Goal: Task Accomplishment & Management: Complete application form

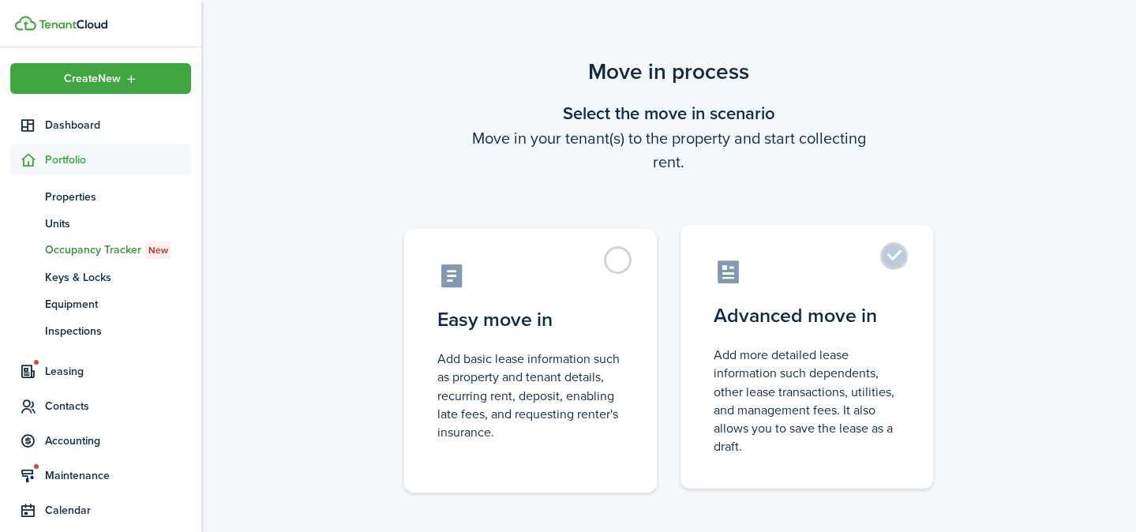
click at [897, 256] on label "Advanced move in Add more detailed lease information such dependents, other lea…" at bounding box center [806, 357] width 253 height 264
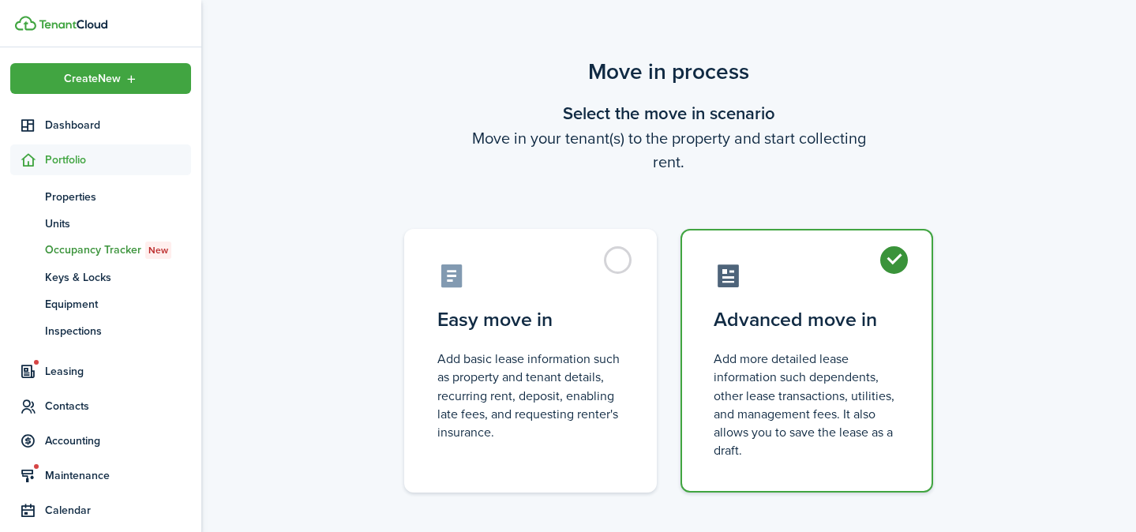
radio input "true"
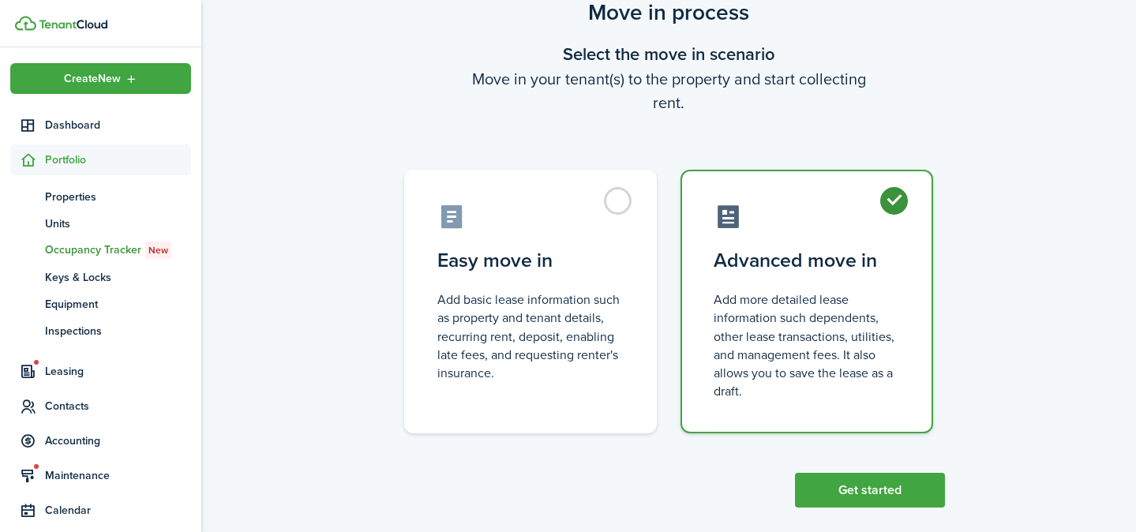
scroll to position [78, 0]
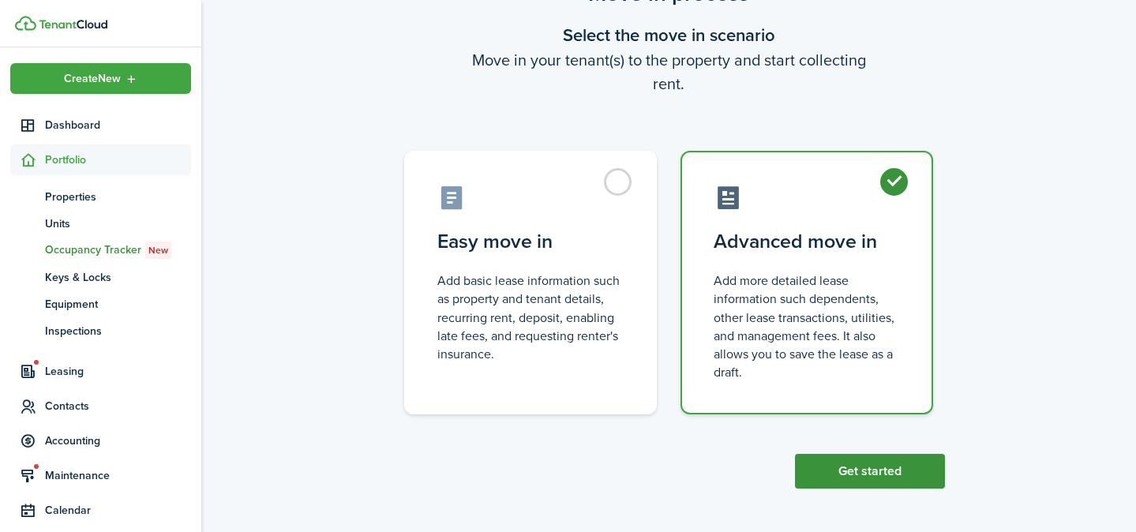
click at [874, 459] on button "Get started" at bounding box center [870, 471] width 150 height 35
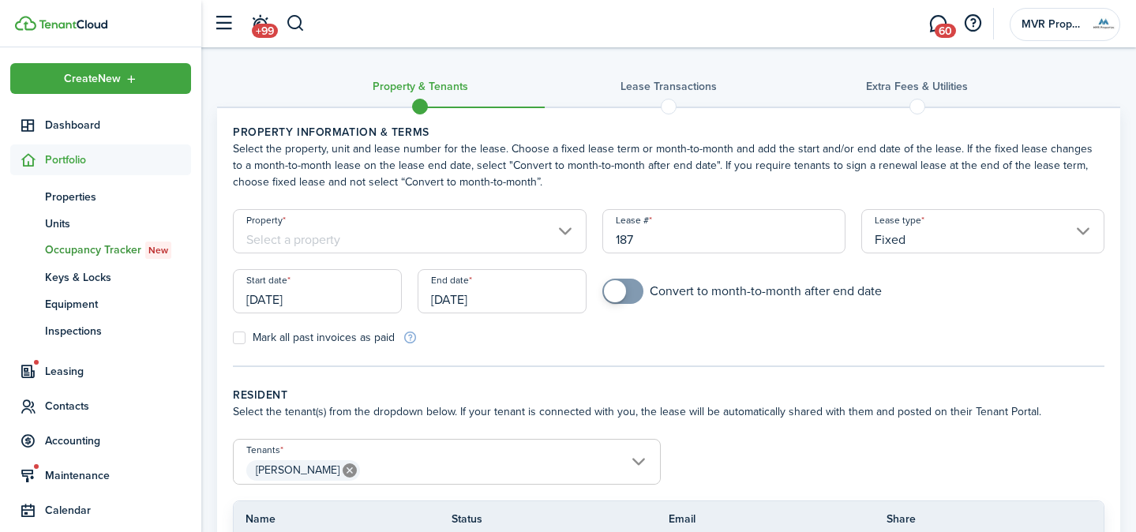
click at [556, 231] on input "Property" at bounding box center [410, 231] width 354 height 44
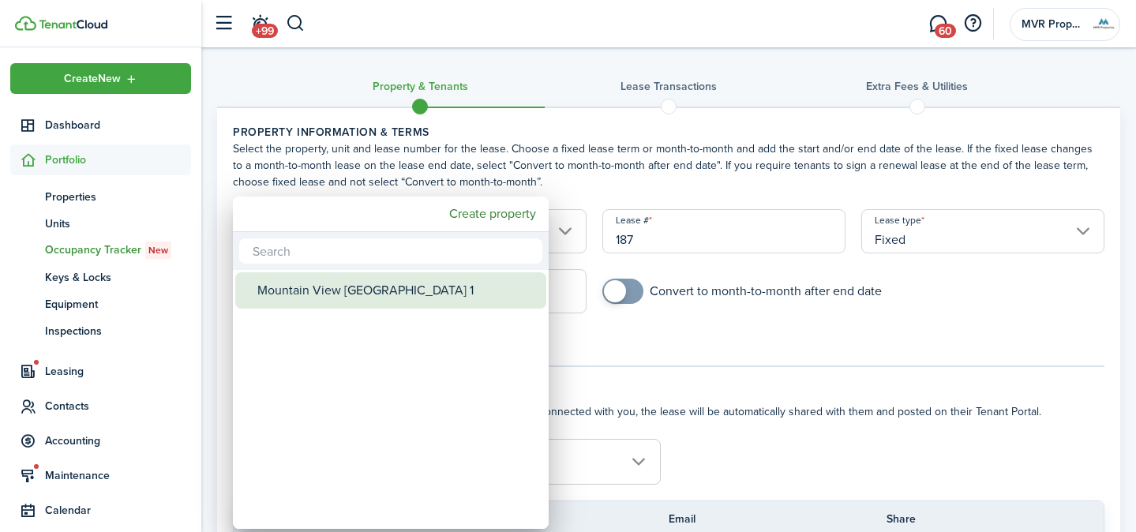
click at [495, 282] on div "Mountain View [GEOGRAPHIC_DATA] 1" at bounding box center [396, 290] width 279 height 36
type input "Mountain View [GEOGRAPHIC_DATA] 1"
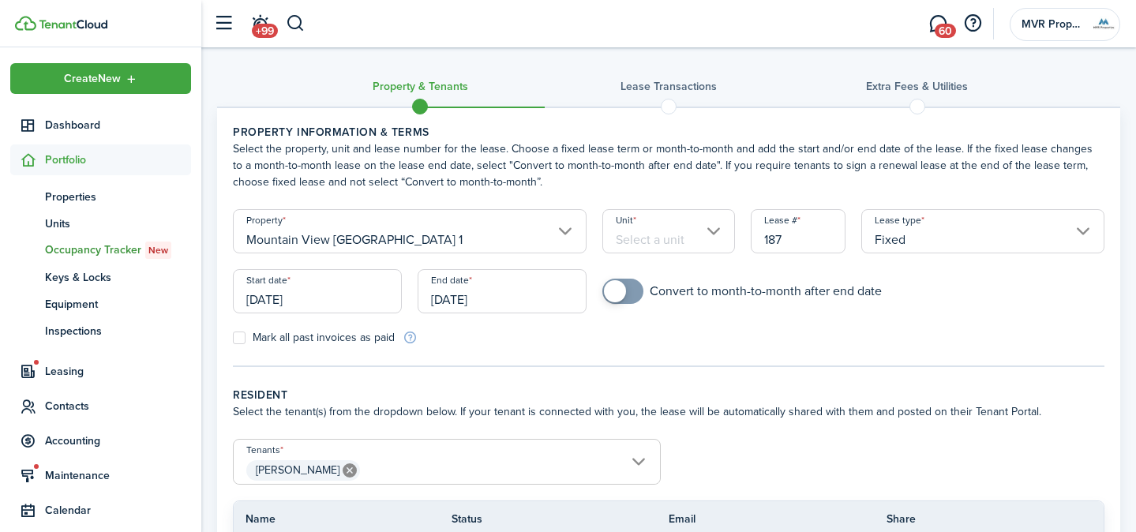
click at [667, 240] on input "Unit" at bounding box center [668, 231] width 132 height 44
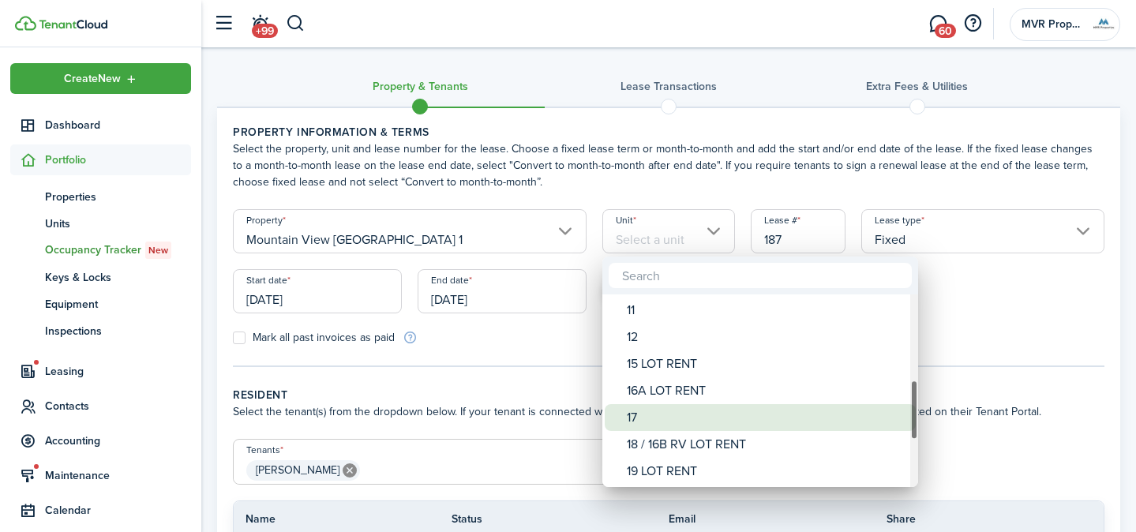
click at [646, 421] on div "17" at bounding box center [766, 417] width 279 height 27
type input "17"
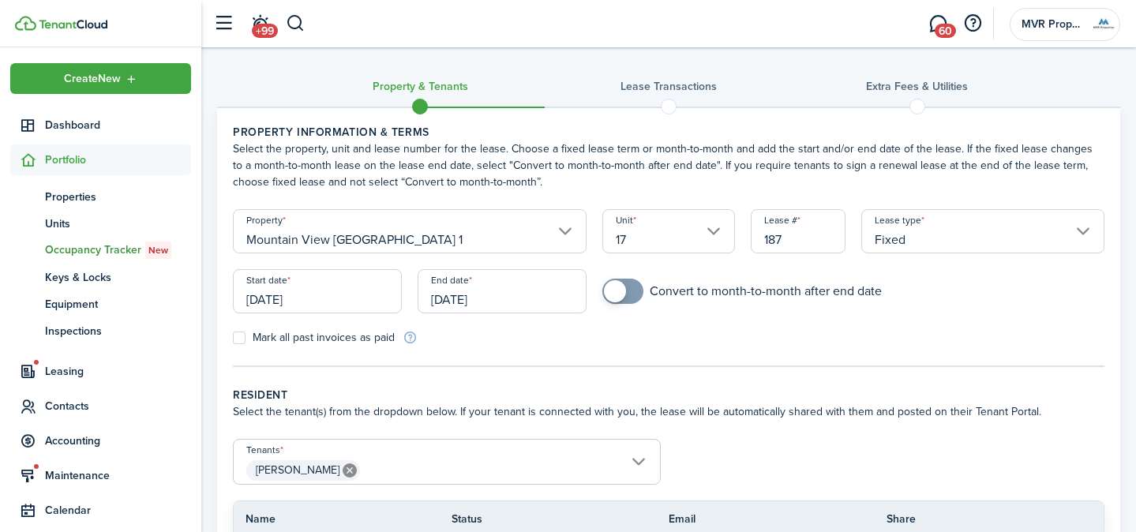
click at [347, 303] on input "[DATE]" at bounding box center [317, 291] width 169 height 44
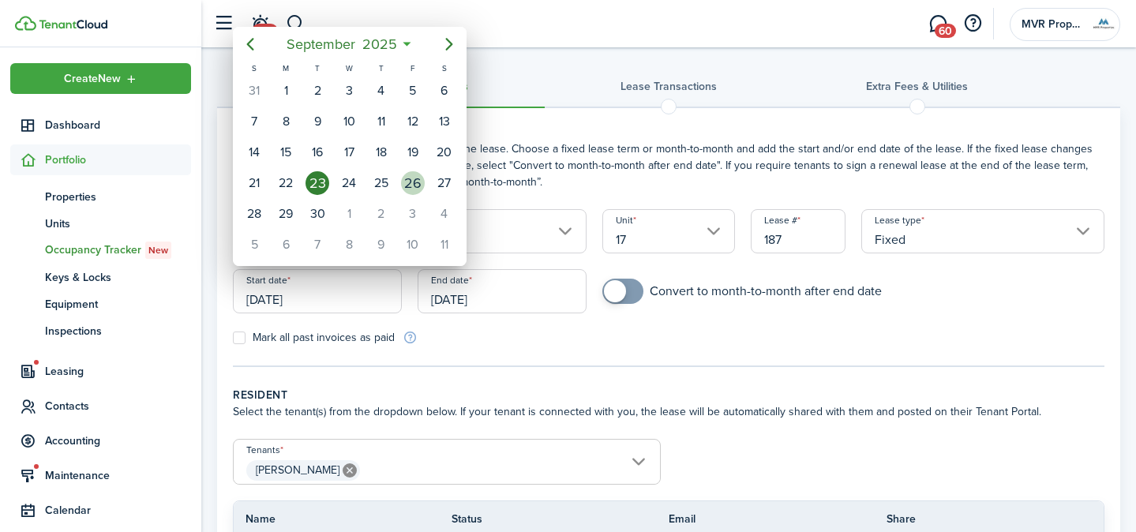
click at [406, 182] on div "26" at bounding box center [413, 183] width 24 height 24
type input "[DATE]"
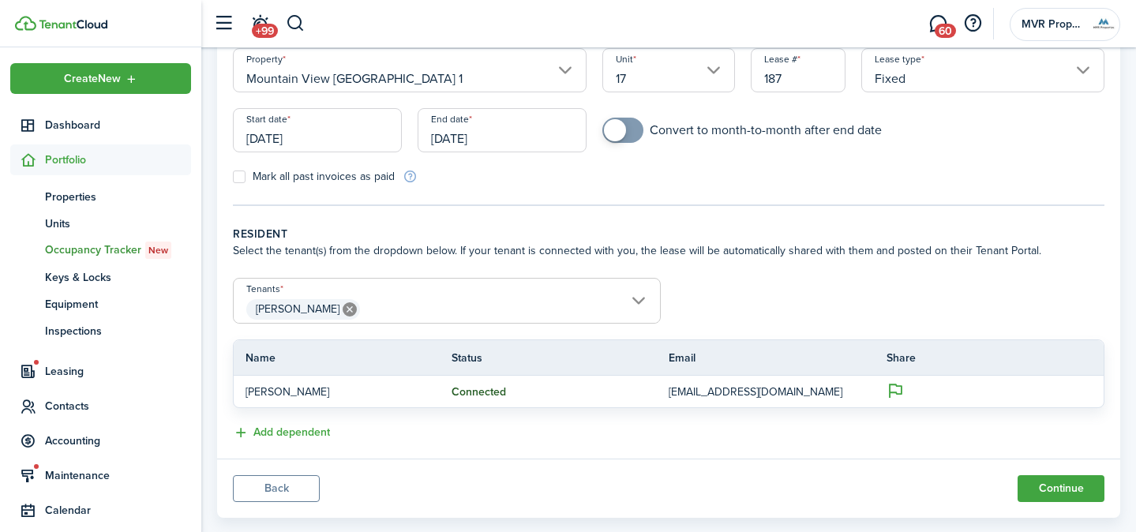
scroll to position [165, 0]
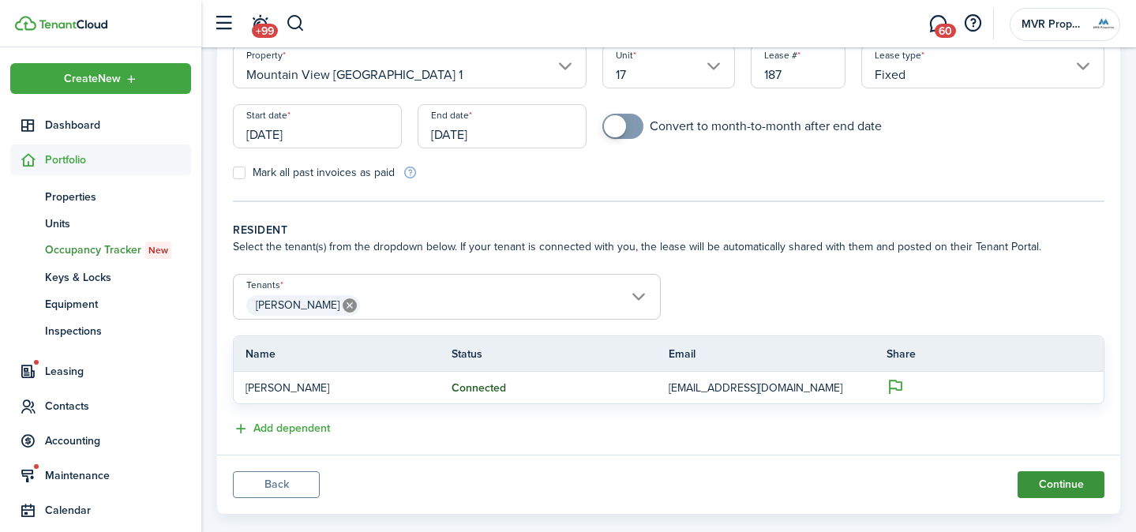
click at [1037, 485] on button "Continue" at bounding box center [1060, 484] width 87 height 27
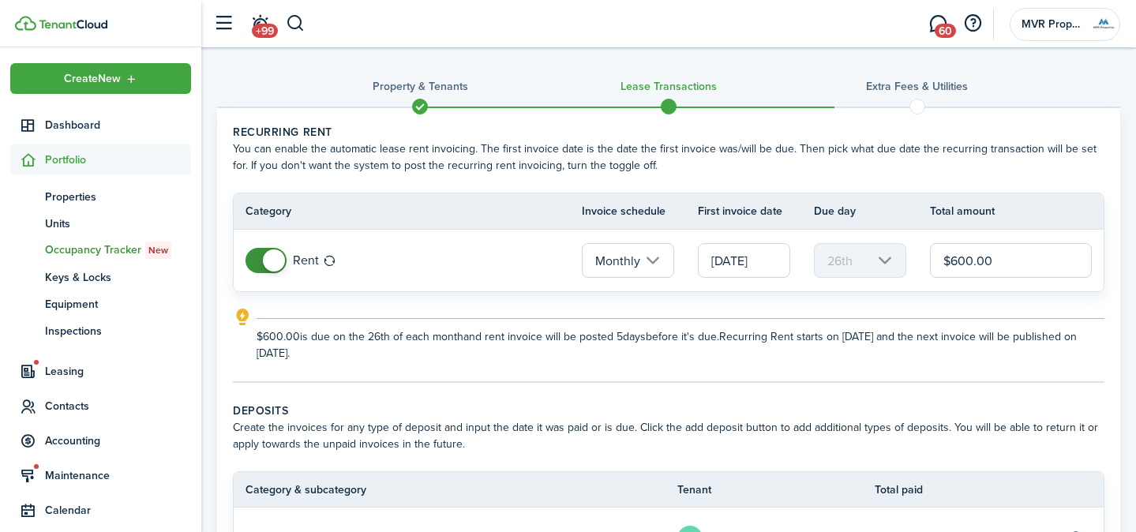
click at [1001, 261] on input "$600.00" at bounding box center [1011, 260] width 162 height 35
click at [653, 262] on input "Monthly" at bounding box center [628, 260] width 92 height 35
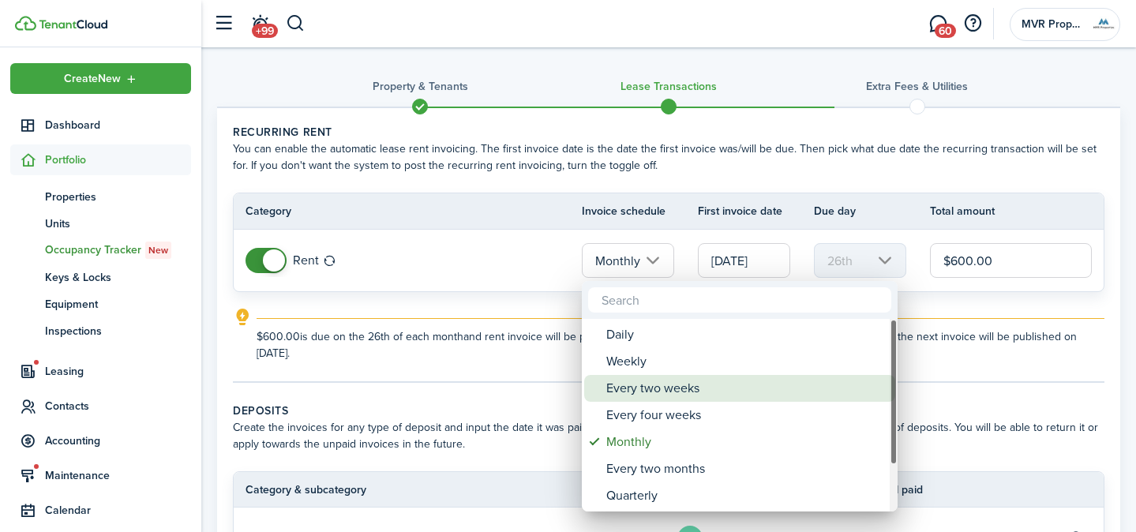
click at [658, 384] on div "Every two weeks" at bounding box center [745, 388] width 279 height 27
type input "Every two weeks"
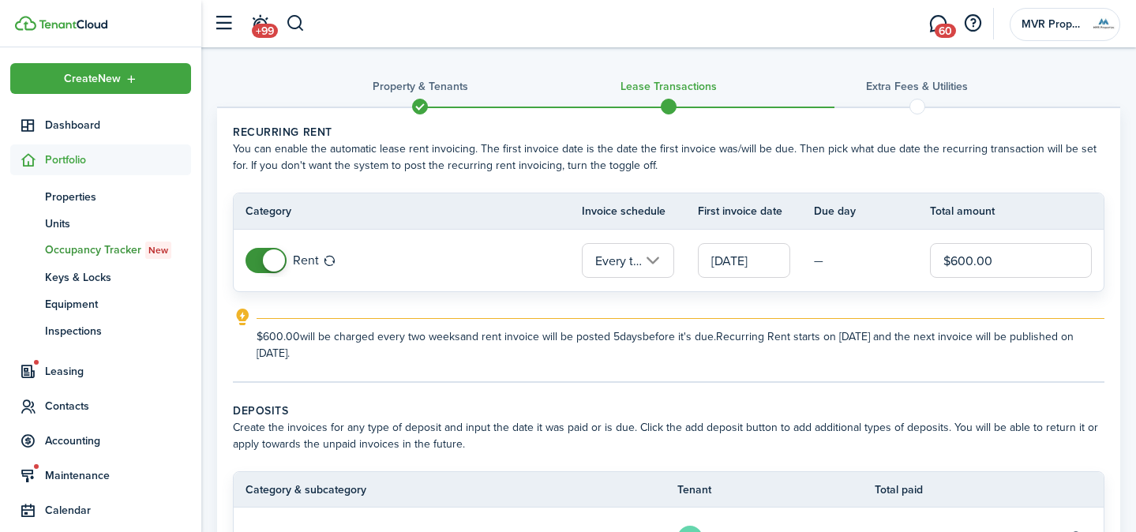
click at [954, 267] on input "$600.00" at bounding box center [1011, 260] width 162 height 35
click at [971, 260] on input "$600.00" at bounding box center [1011, 260] width 162 height 35
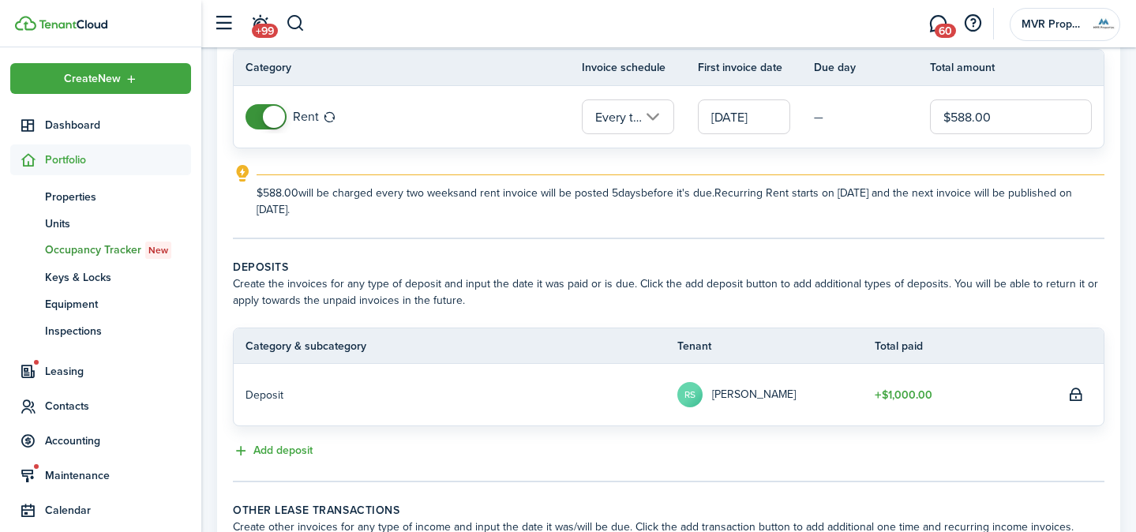
scroll to position [175, 0]
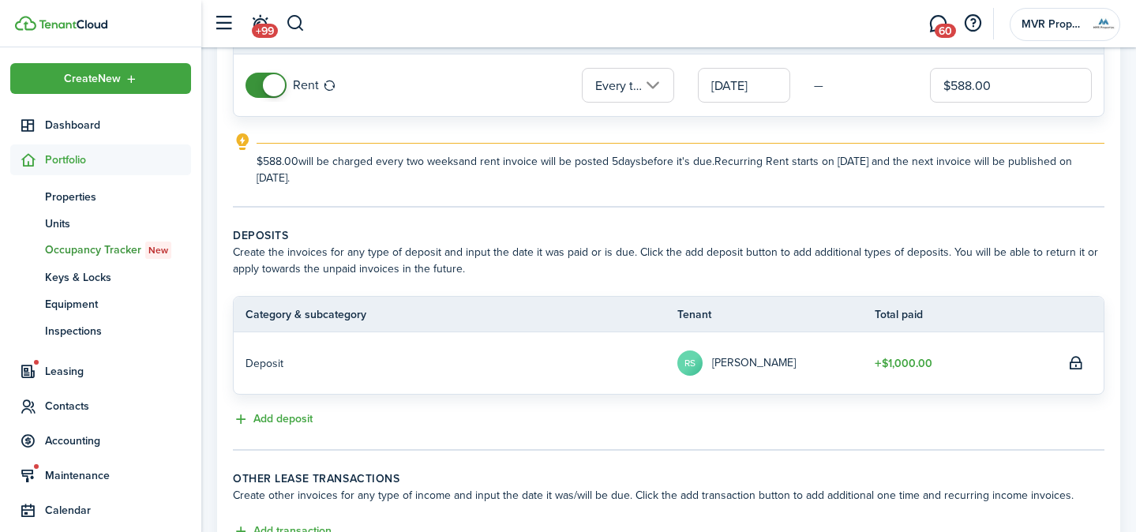
type input "$588.00"
click at [920, 302] on thead "Category & subcategory Tenant Total paid" at bounding box center [669, 315] width 870 height 36
click at [271, 417] on button "Add deposit" at bounding box center [273, 419] width 80 height 18
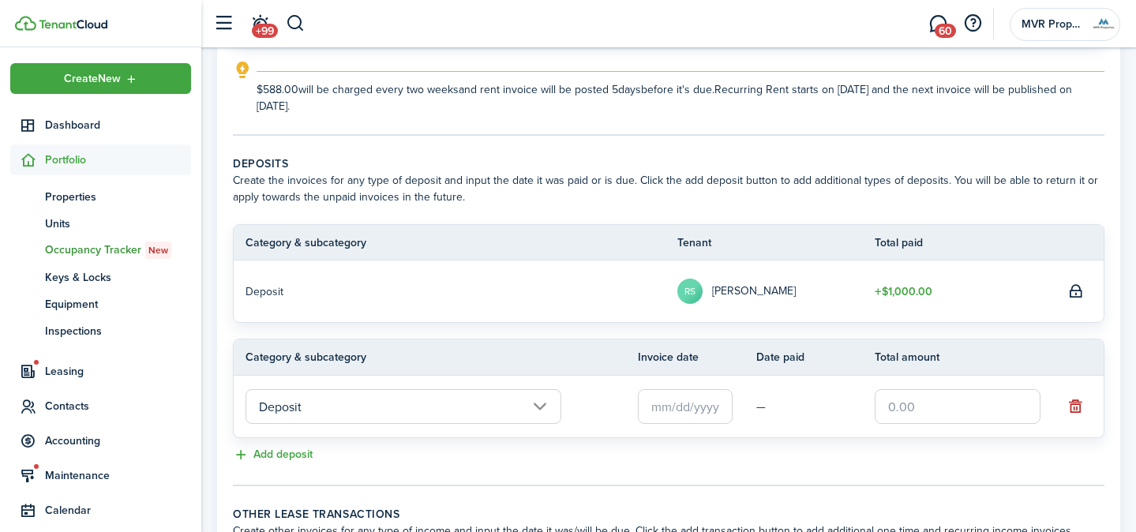
scroll to position [264, 0]
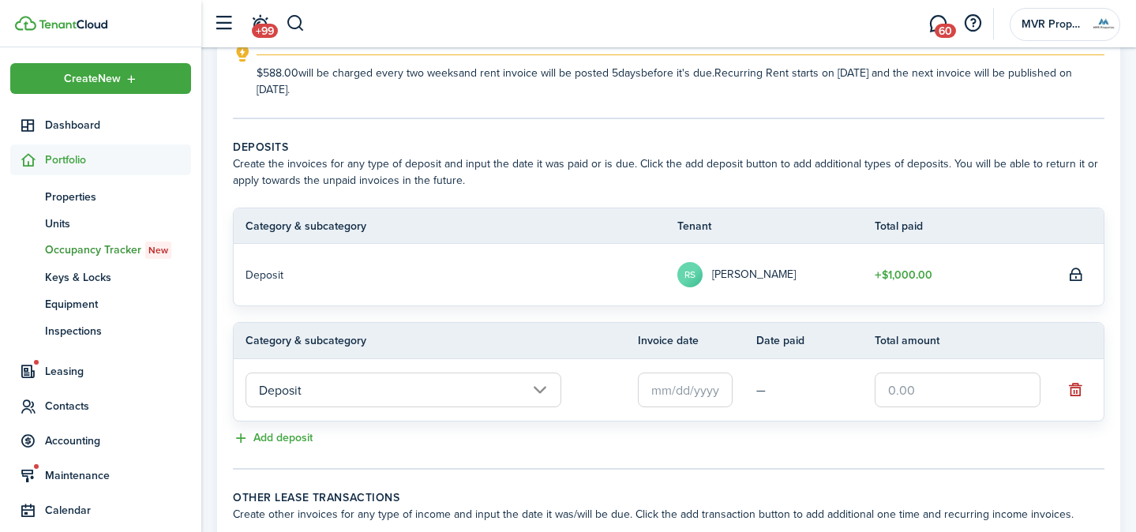
click at [660, 384] on input "text" at bounding box center [685, 389] width 95 height 35
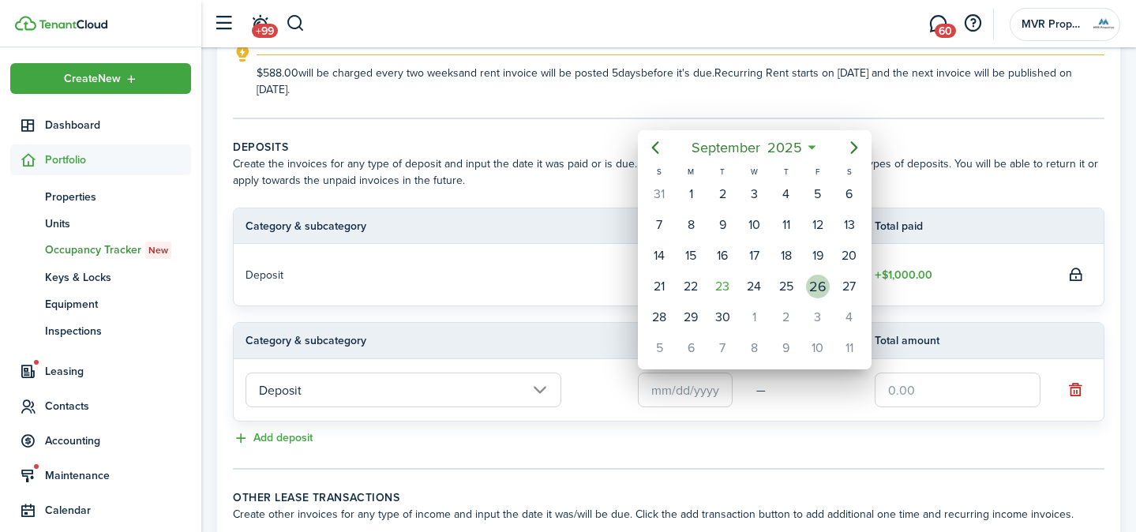
click at [814, 276] on div "26" at bounding box center [818, 287] width 24 height 24
type input "[DATE]"
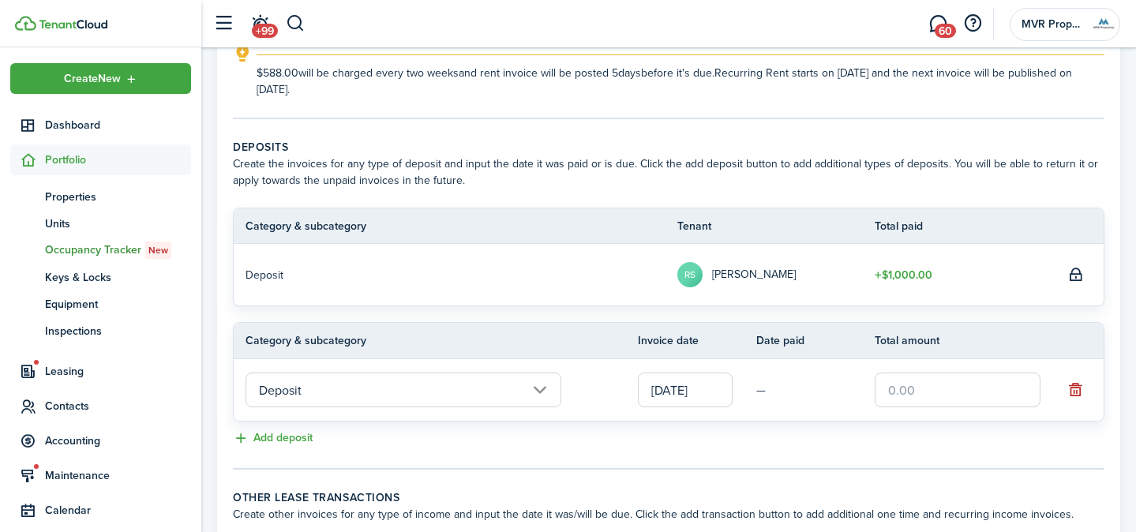
click at [891, 389] on input "text" at bounding box center [957, 389] width 166 height 35
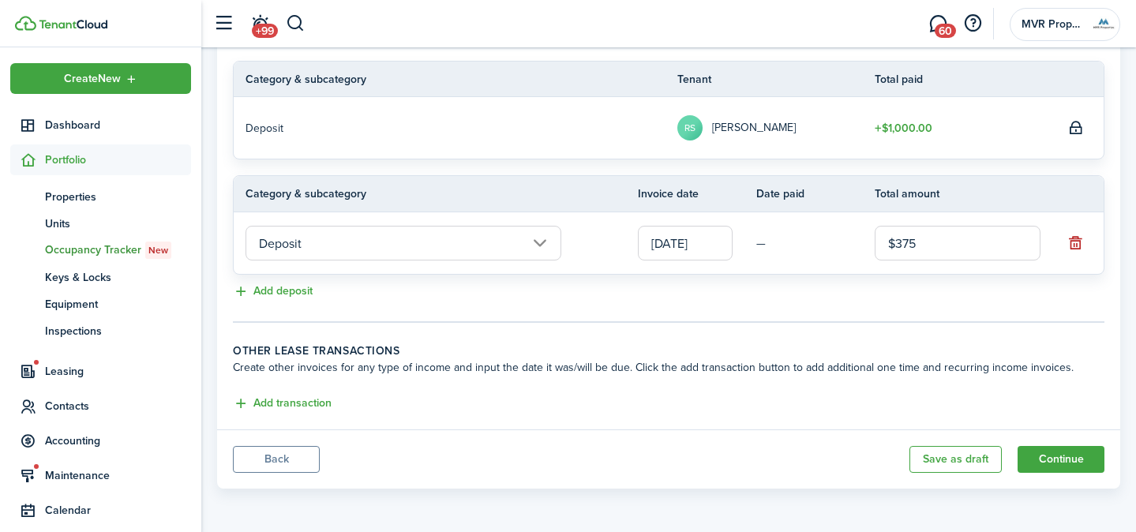
scroll to position [402, 0]
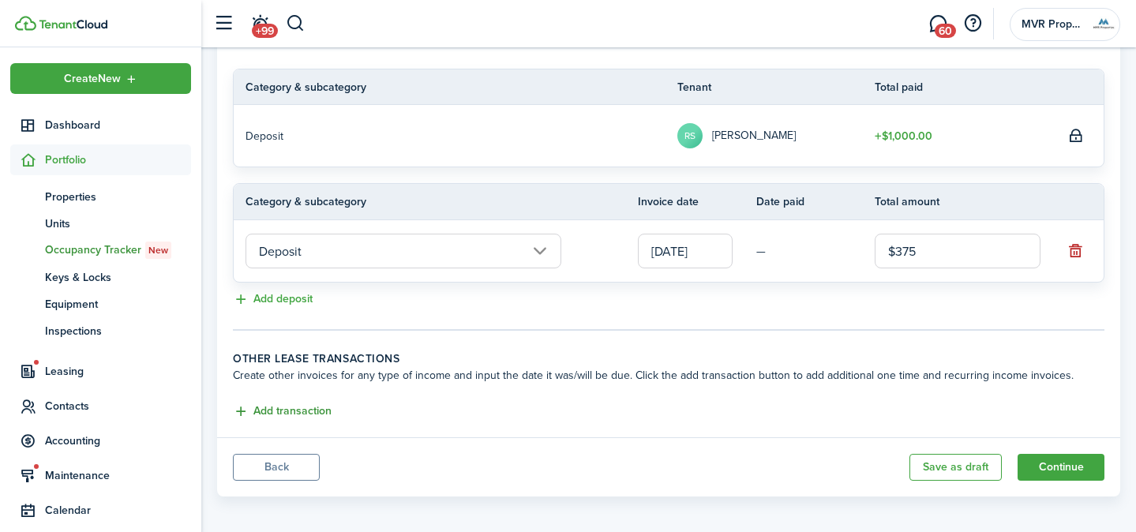
type input "$375.00"
click at [300, 411] on button "Add transaction" at bounding box center [282, 411] width 99 height 18
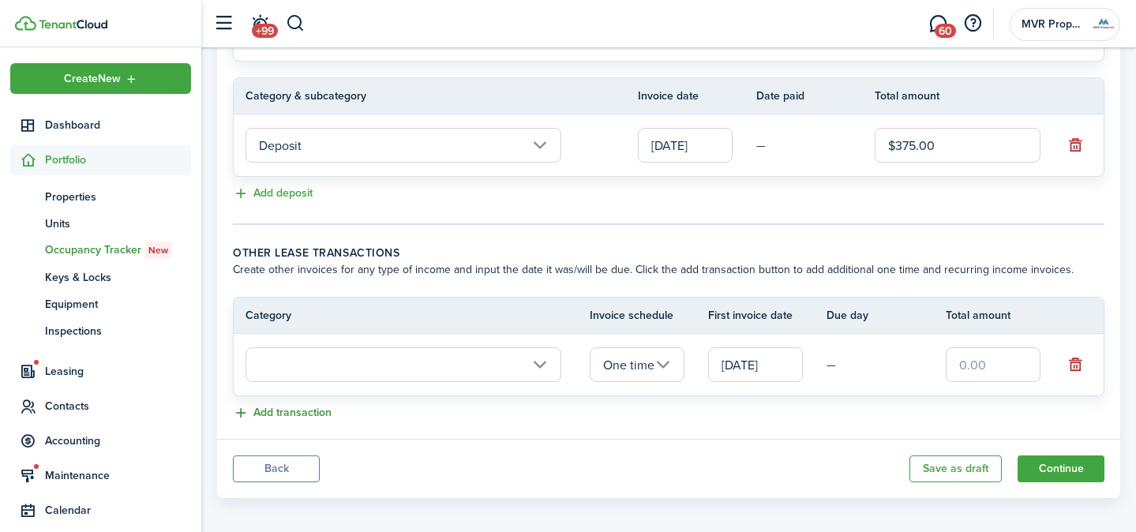
scroll to position [515, 0]
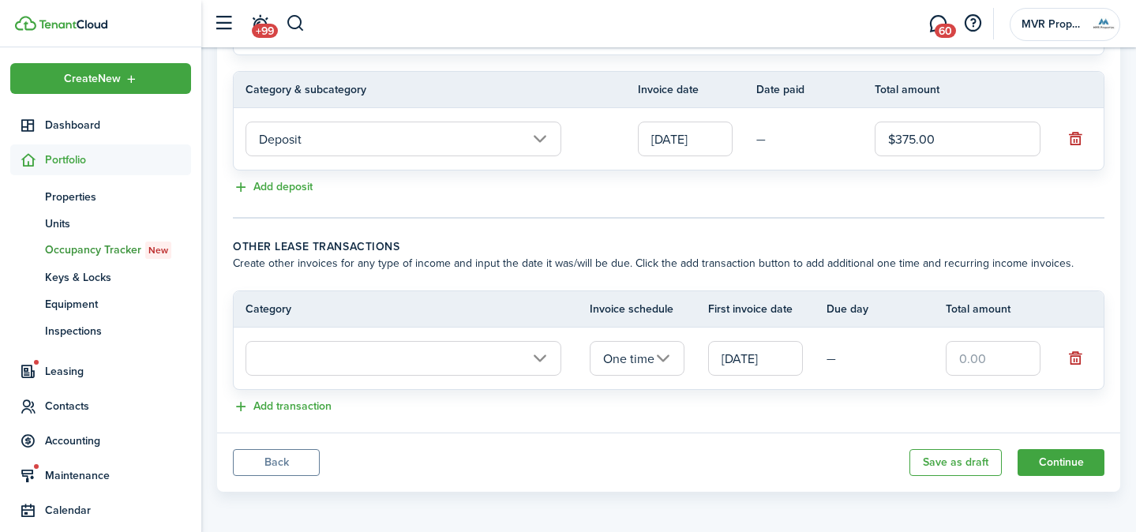
click at [402, 358] on input "text" at bounding box center [403, 358] width 316 height 35
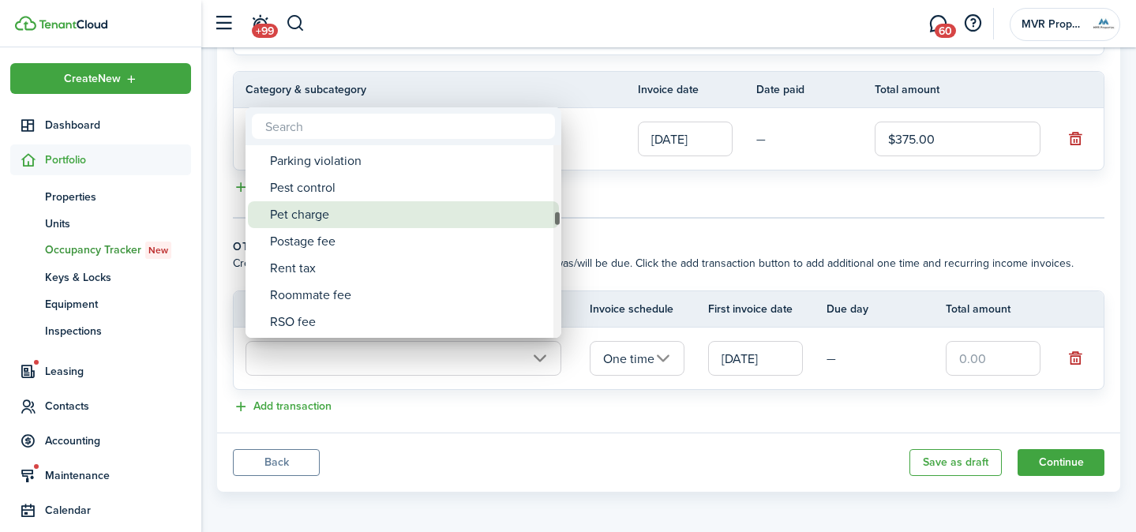
click at [374, 222] on div "Pet charge" at bounding box center [409, 214] width 279 height 27
type input "Tenant charges & fees / Pet charge"
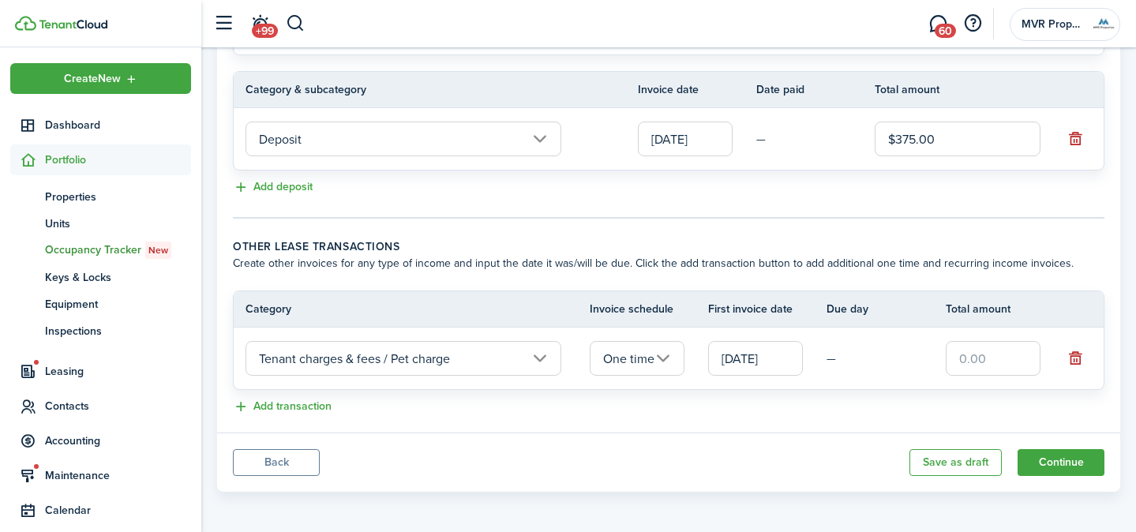
click at [960, 362] on input "text" at bounding box center [992, 358] width 95 height 35
type input "$200.00"
click at [300, 408] on button "Add transaction" at bounding box center [282, 407] width 99 height 18
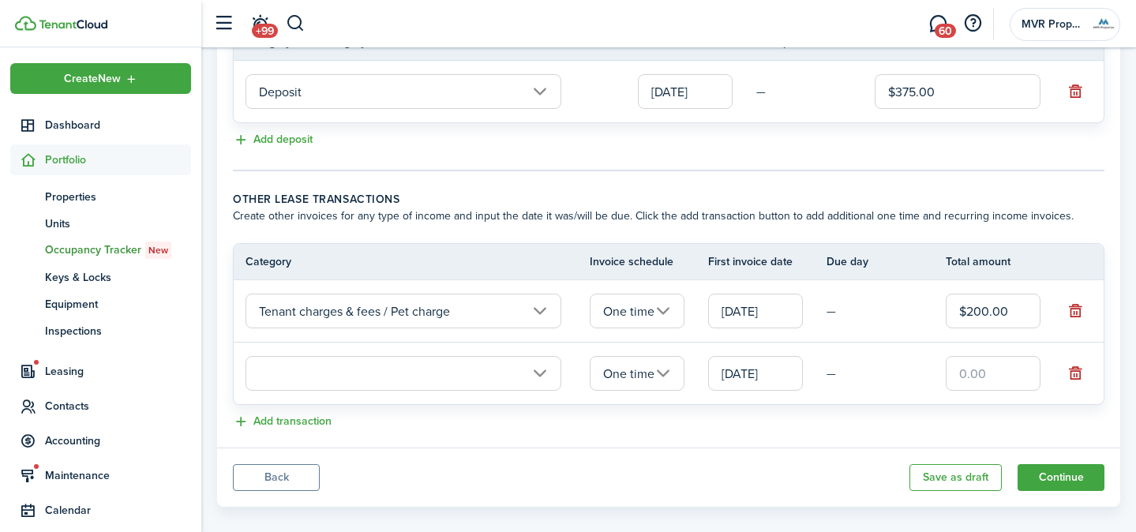
scroll to position [570, 0]
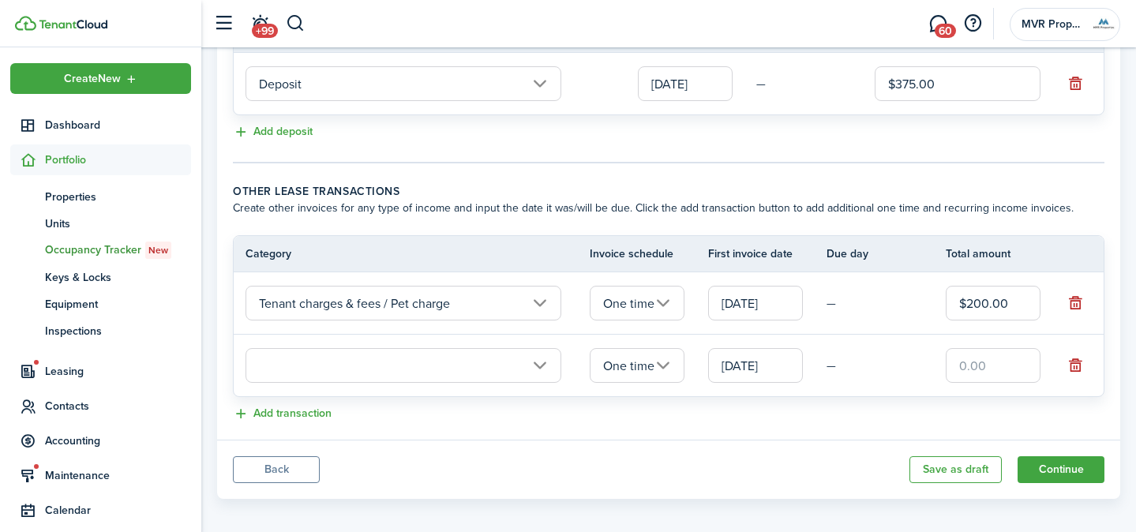
click at [524, 368] on input "text" at bounding box center [403, 365] width 316 height 35
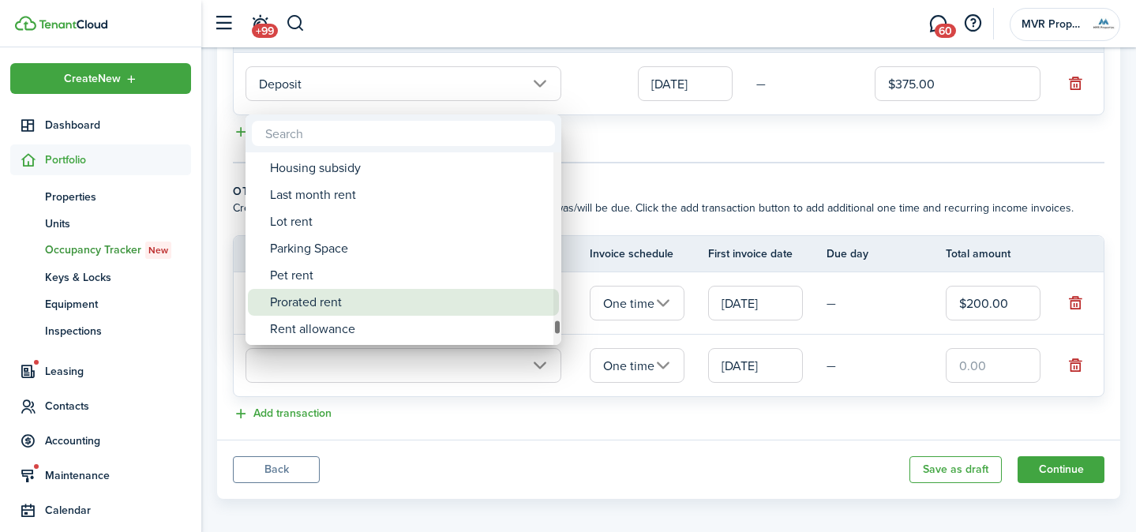
click at [513, 311] on div "Prorated rent" at bounding box center [409, 302] width 279 height 27
type input "Rent / Prorated rent"
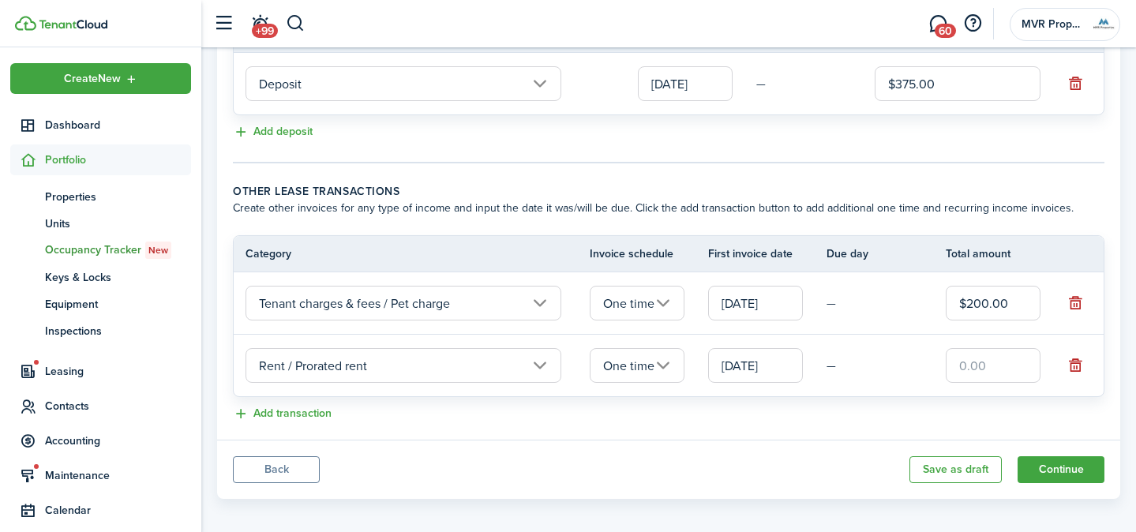
click at [971, 375] on input "text" at bounding box center [992, 365] width 95 height 35
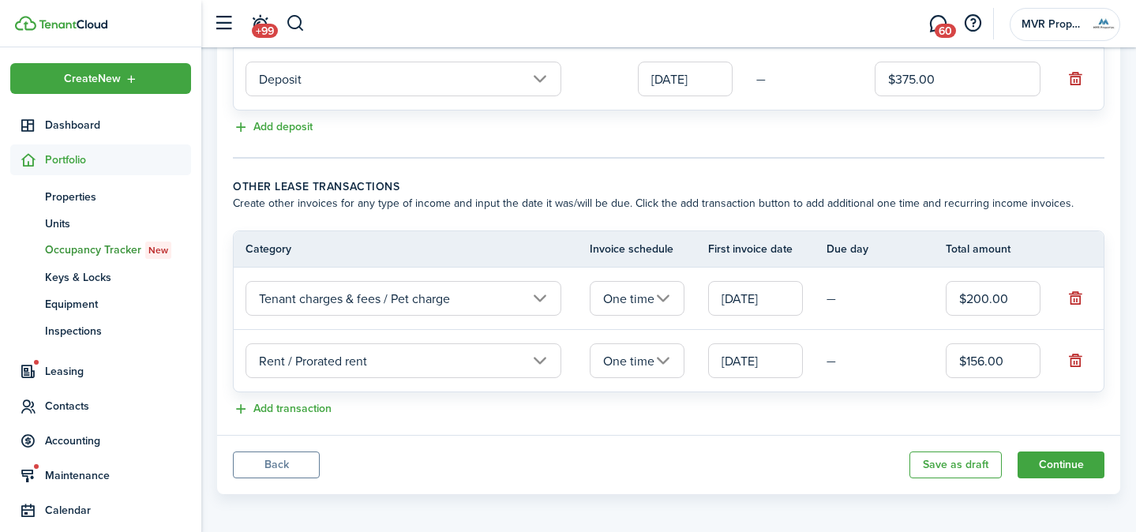
scroll to position [580, 0]
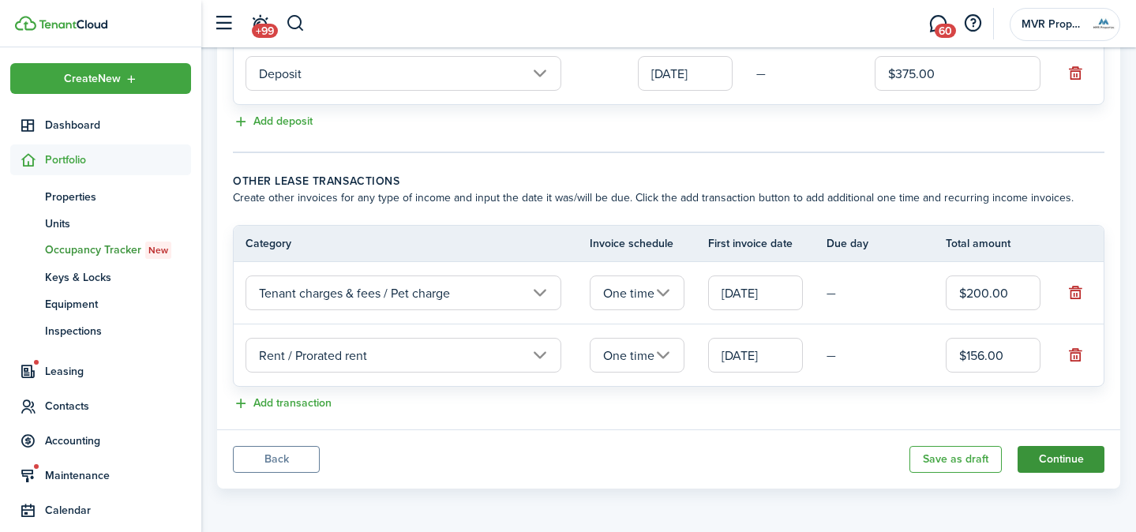
type input "$156.00"
click at [1033, 461] on button "Continue" at bounding box center [1060, 459] width 87 height 27
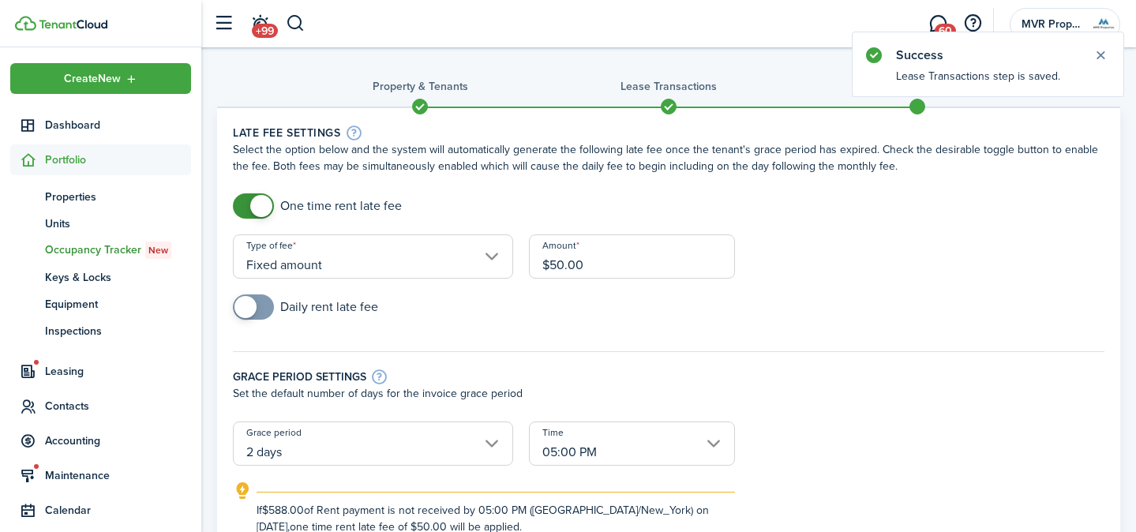
checkbox input "true"
click at [261, 305] on span at bounding box center [253, 306] width 16 height 25
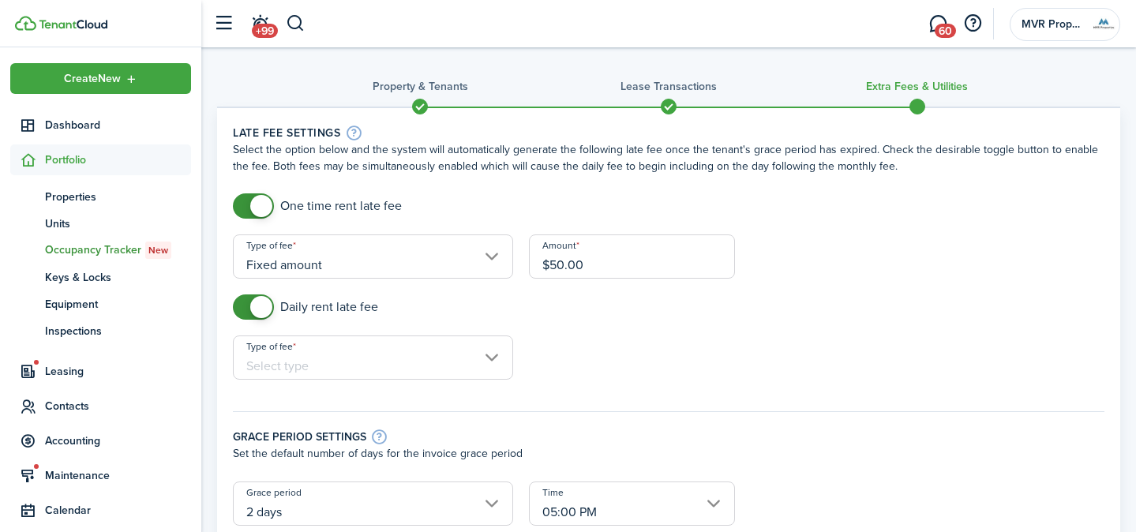
checkbox input "false"
click at [249, 211] on span at bounding box center [253, 205] width 16 height 25
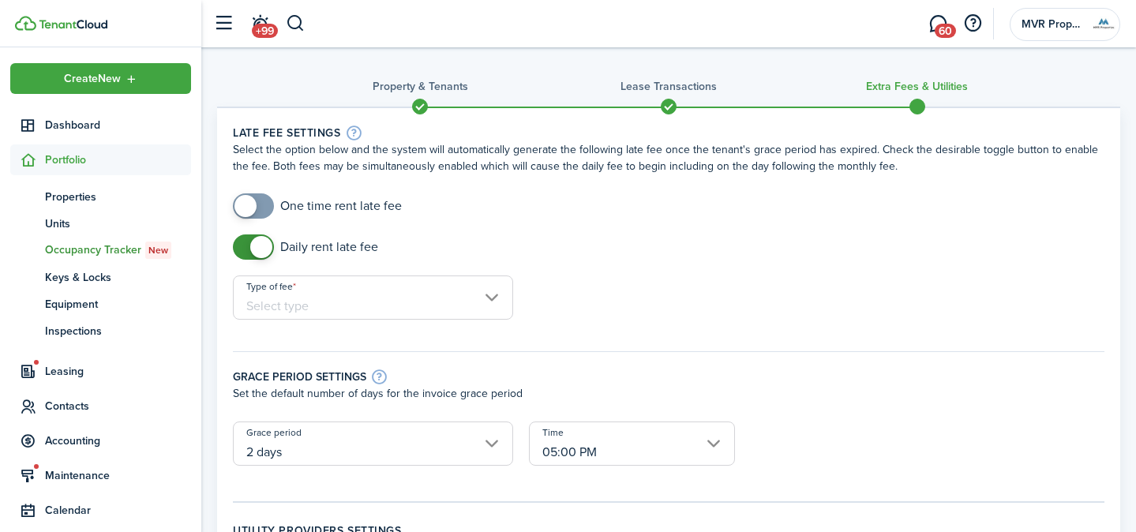
click at [400, 290] on input "Type of fee" at bounding box center [373, 297] width 280 height 44
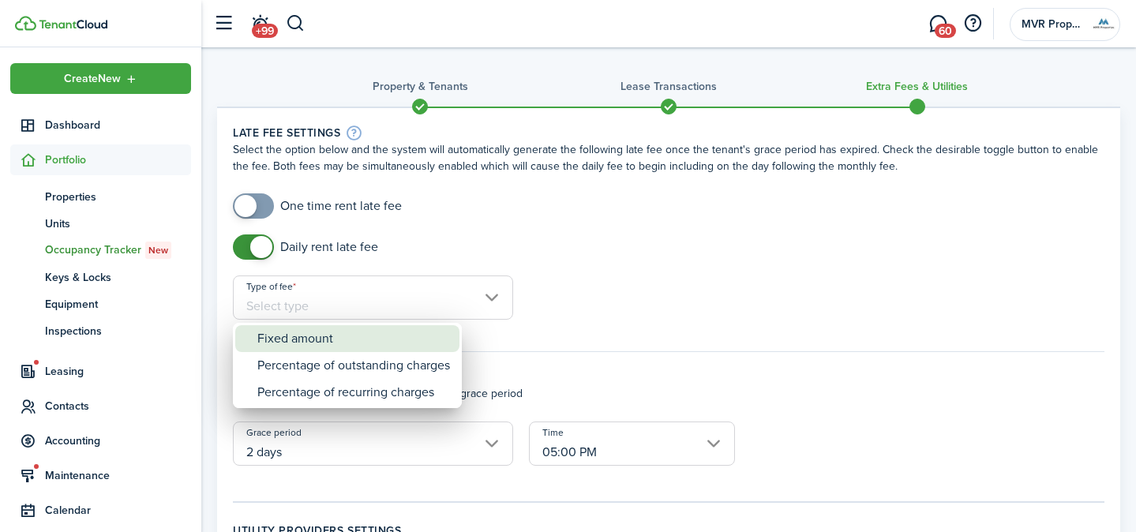
click at [380, 331] on div "Fixed amount" at bounding box center [353, 338] width 193 height 27
type input "Fixed amount"
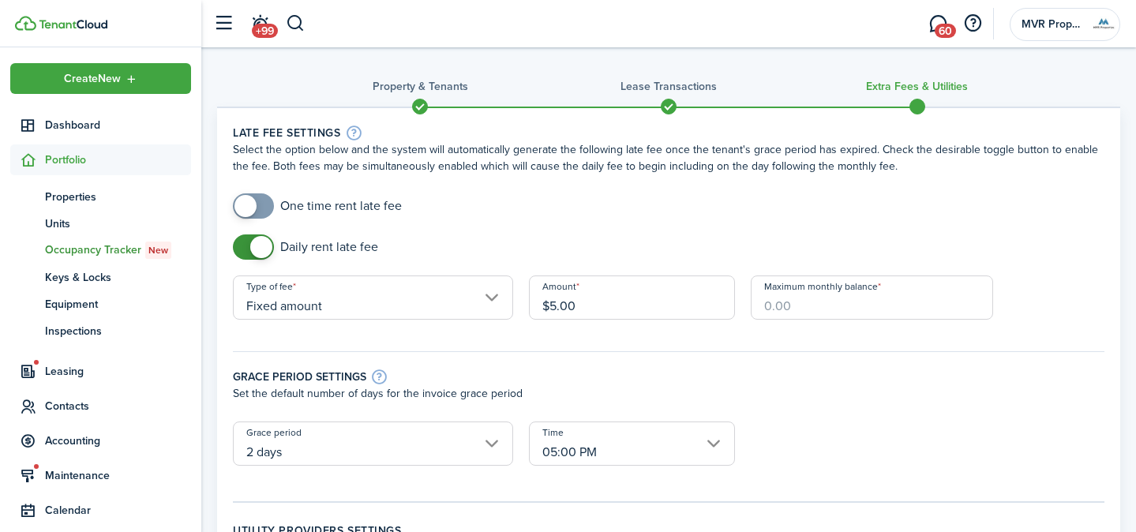
click at [765, 310] on input "Maximum monthly balance" at bounding box center [872, 297] width 243 height 44
type input "$150.00"
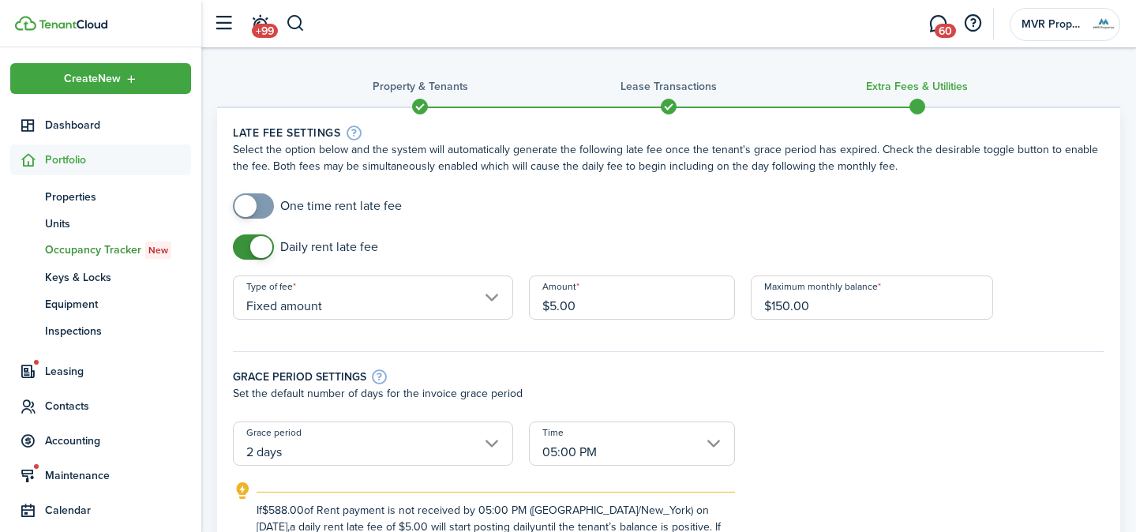
scroll to position [48, 0]
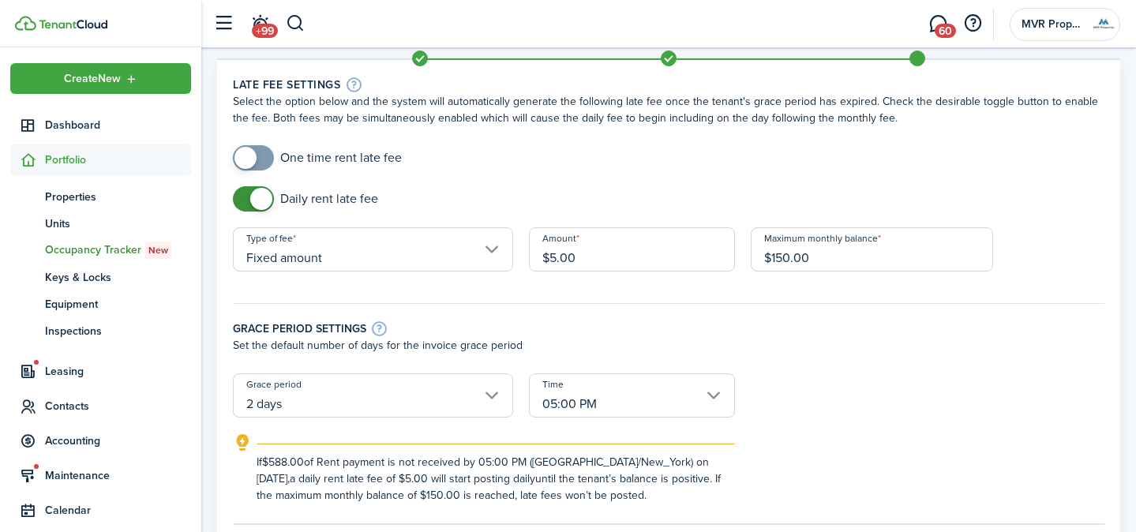
click at [492, 390] on input "2 days" at bounding box center [373, 395] width 280 height 44
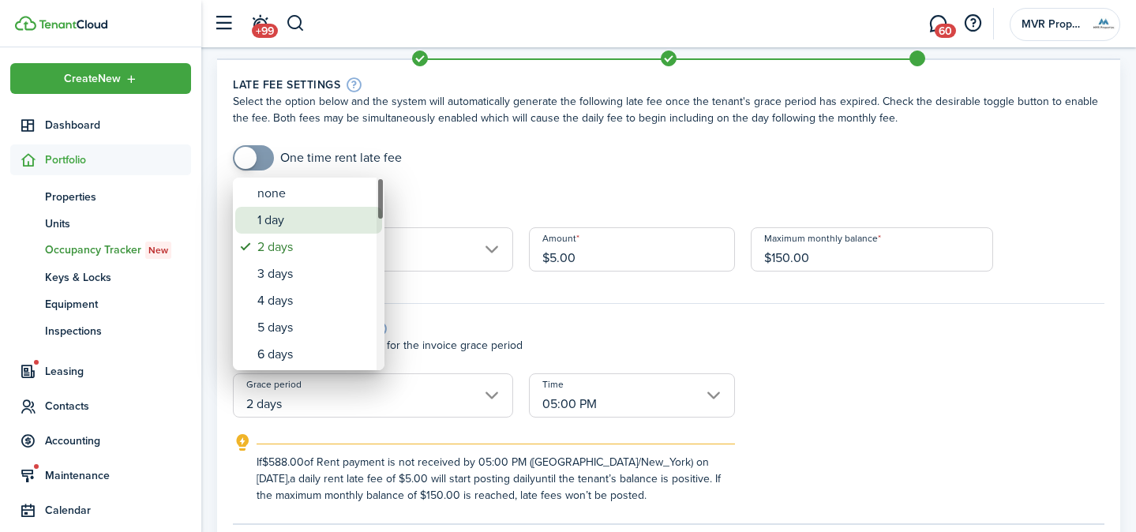
click at [336, 225] on div "1 day" at bounding box center [314, 220] width 115 height 27
type input "1 day"
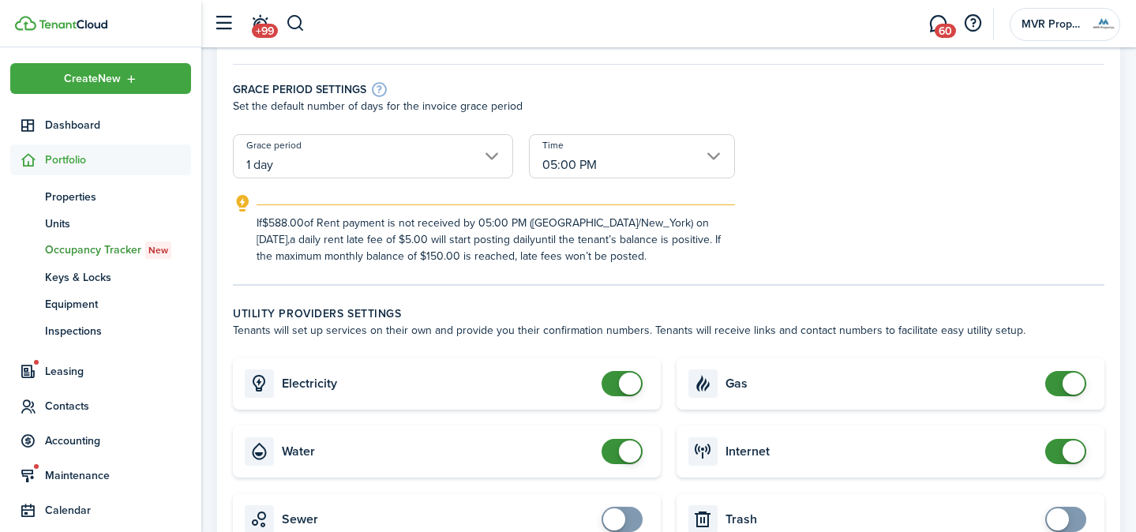
scroll to position [292, 0]
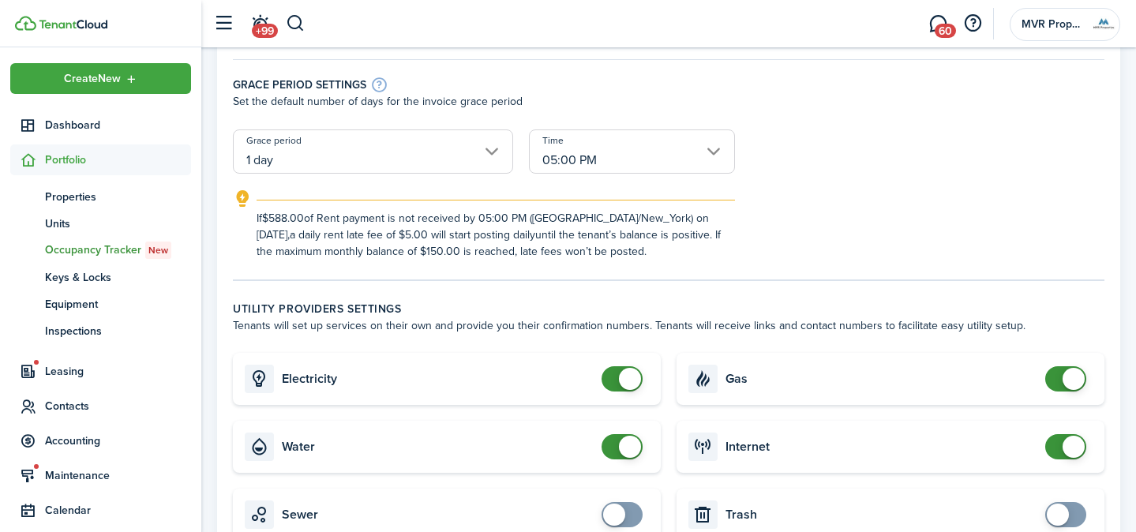
checkbox input "false"
click at [615, 369] on span at bounding box center [622, 378] width 16 height 25
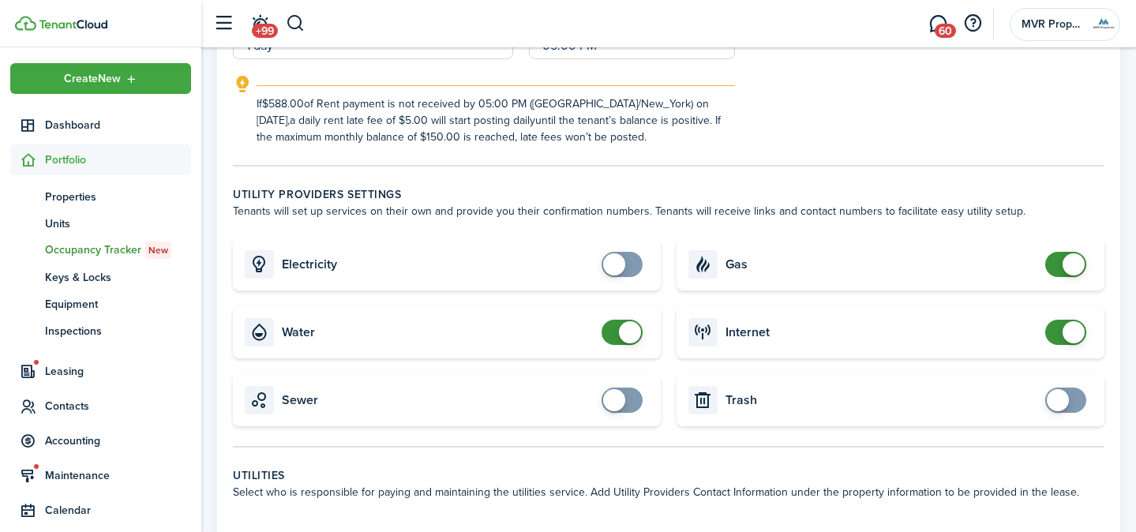
scroll to position [447, 0]
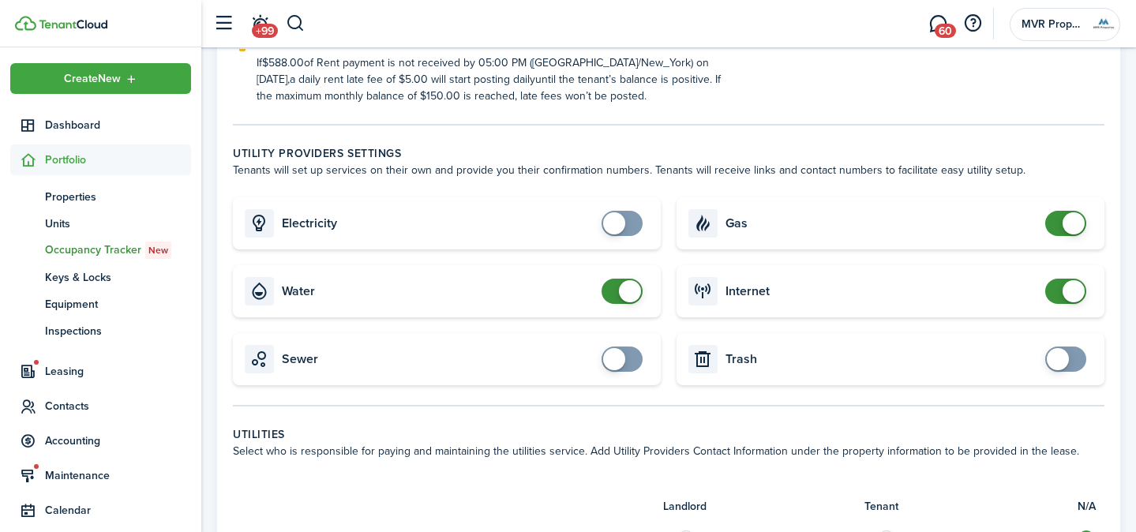
checkbox input "false"
click at [1058, 228] on span at bounding box center [1066, 223] width 16 height 25
click at [1058, 294] on span at bounding box center [1066, 291] width 16 height 25
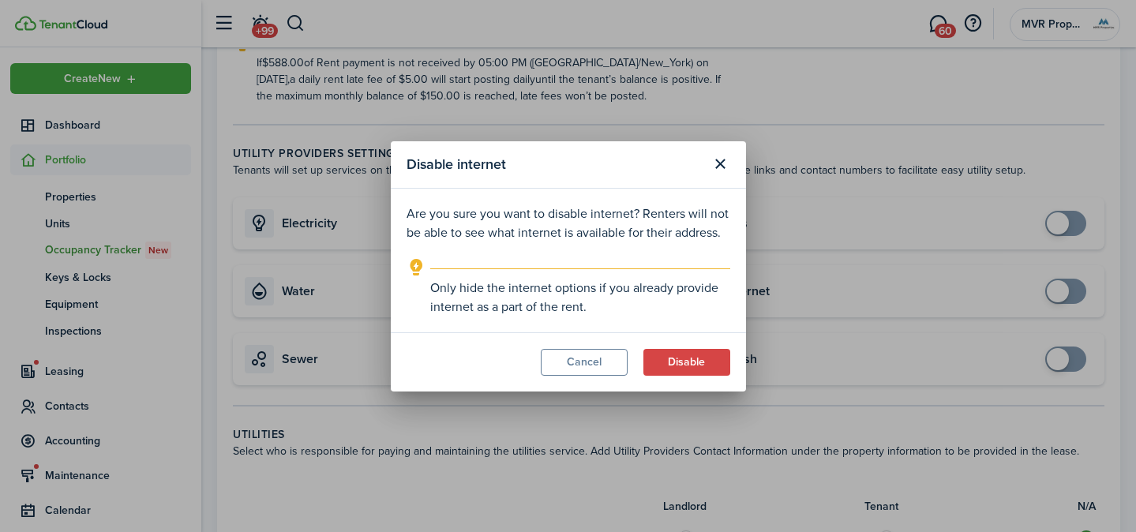
click at [1073, 295] on div "Disable internet Are you sure you want to disable internet? Renters will not be…" at bounding box center [568, 266] width 1136 height 532
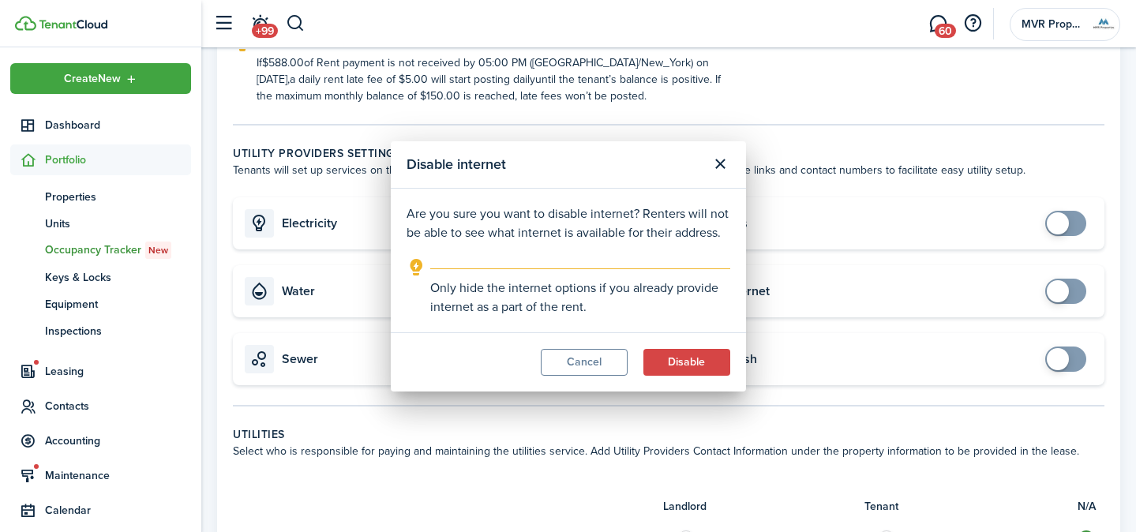
checkbox input "true"
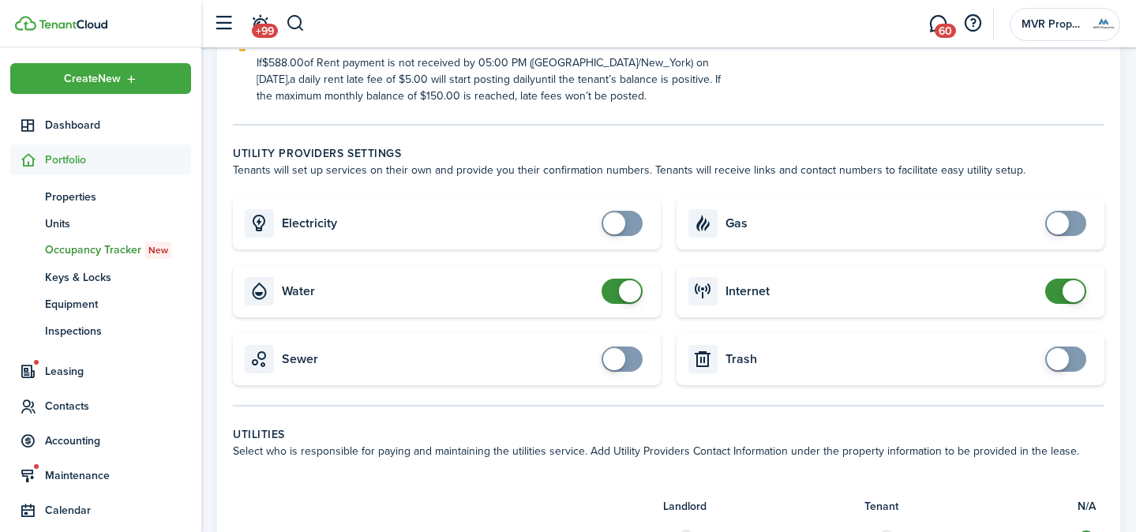
checkbox input "true"
click at [630, 220] on span at bounding box center [622, 223] width 16 height 25
checkbox input "false"
click at [614, 286] on span at bounding box center [622, 291] width 16 height 25
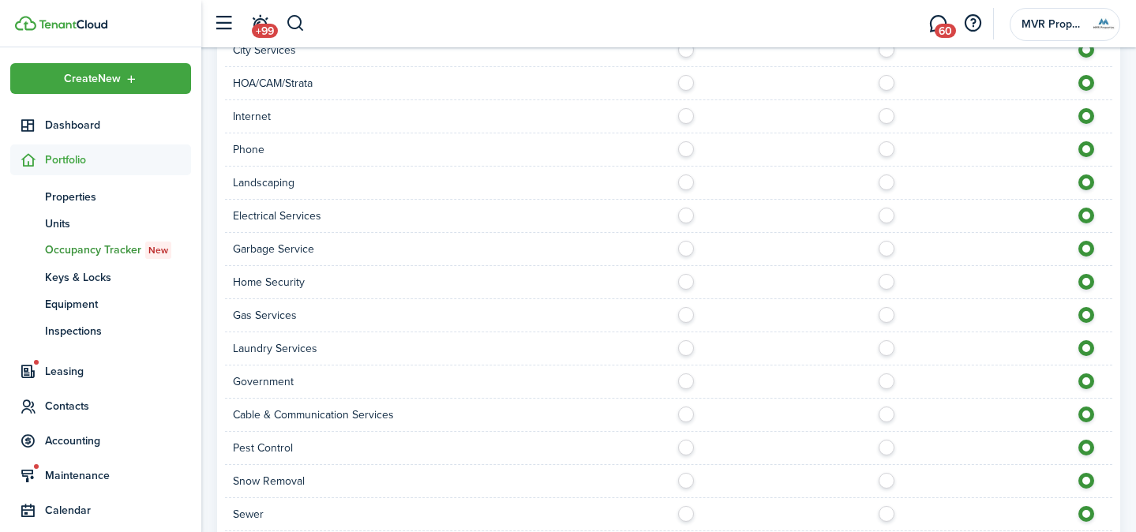
scroll to position [992, 0]
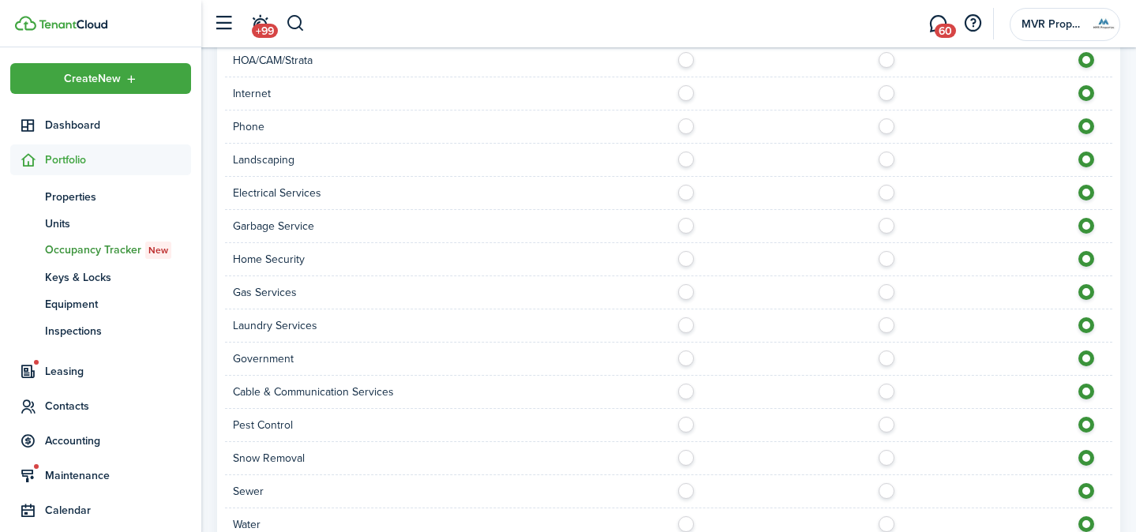
click at [889, 421] on label at bounding box center [891, 421] width 28 height 8
radio input "true"
click at [687, 491] on label at bounding box center [690, 487] width 28 height 8
radio input "true"
click at [683, 519] on label at bounding box center [690, 520] width 28 height 8
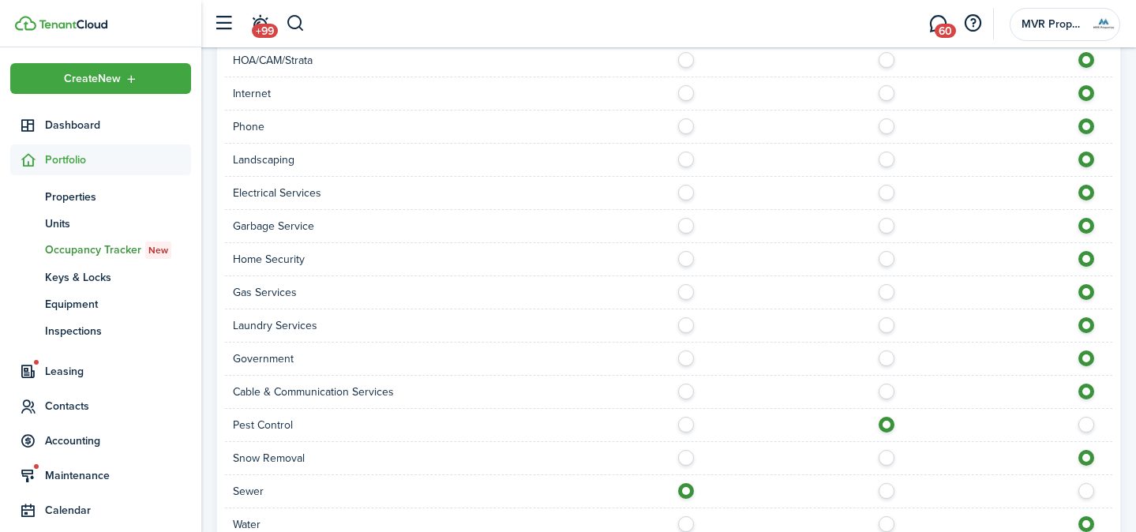
radio input "true"
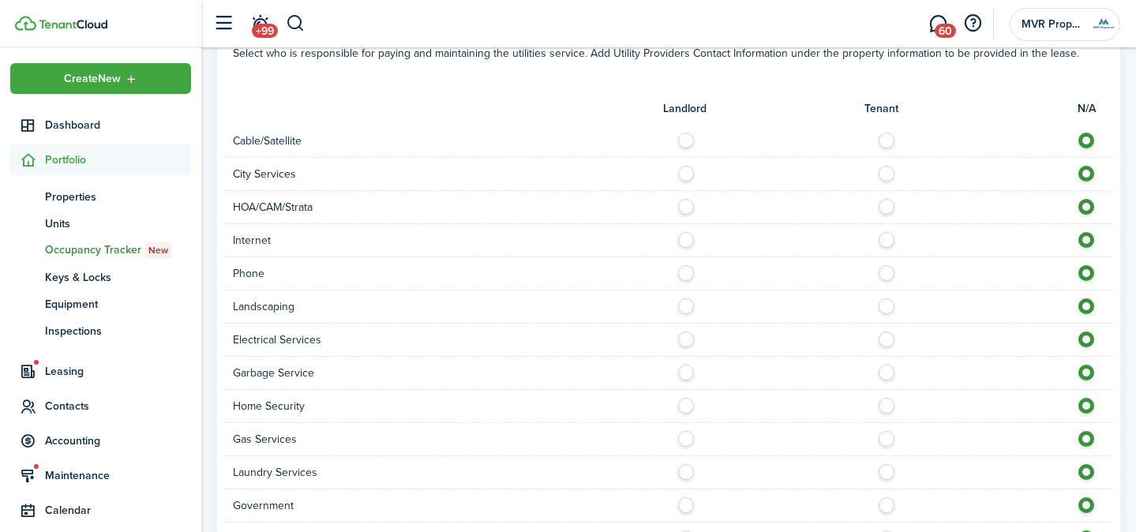
scroll to position [821, 0]
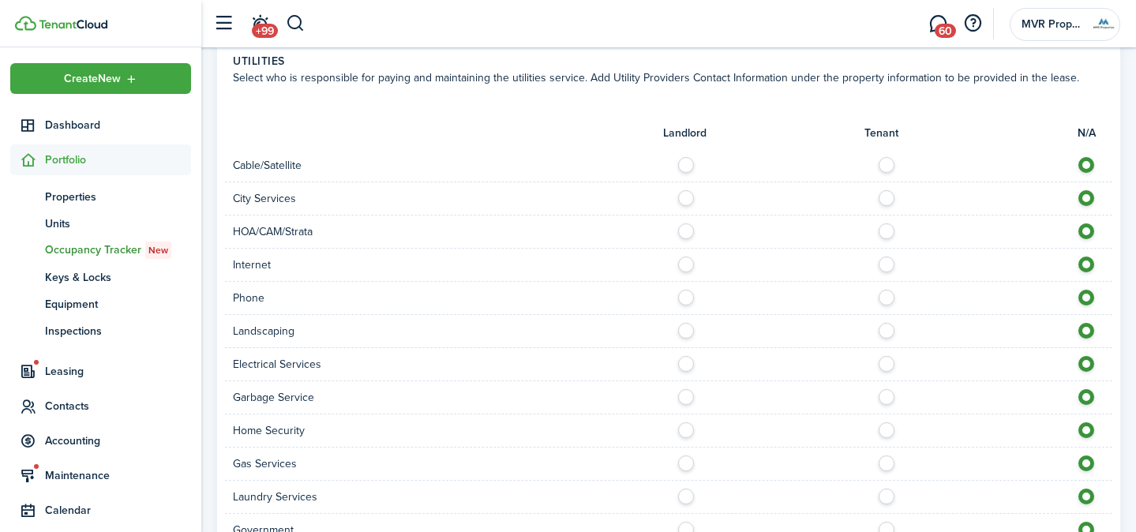
click at [682, 327] on label at bounding box center [690, 327] width 28 height 8
radio input "true"
click at [884, 364] on label at bounding box center [891, 360] width 28 height 8
radio input "true"
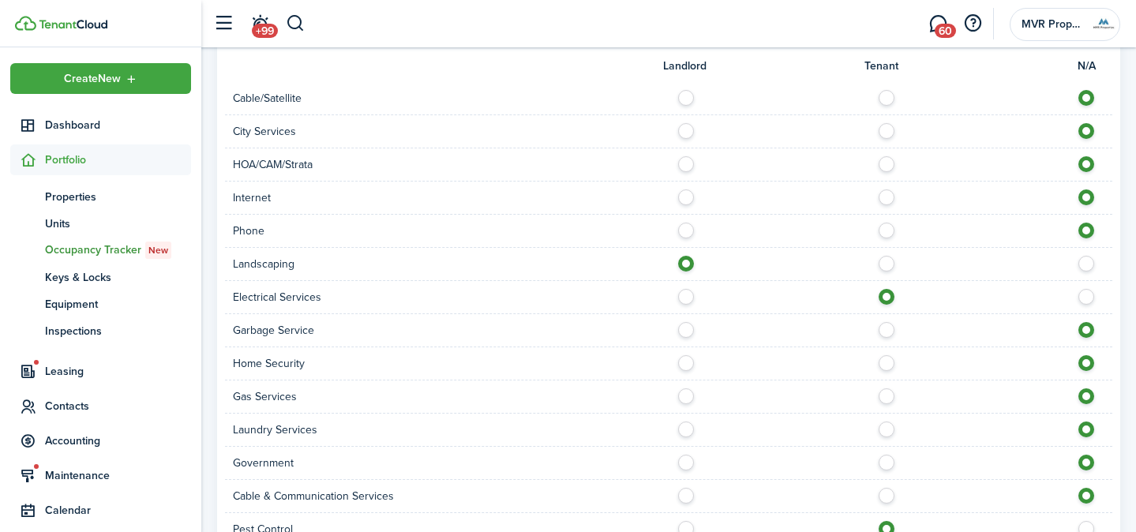
scroll to position [840, 0]
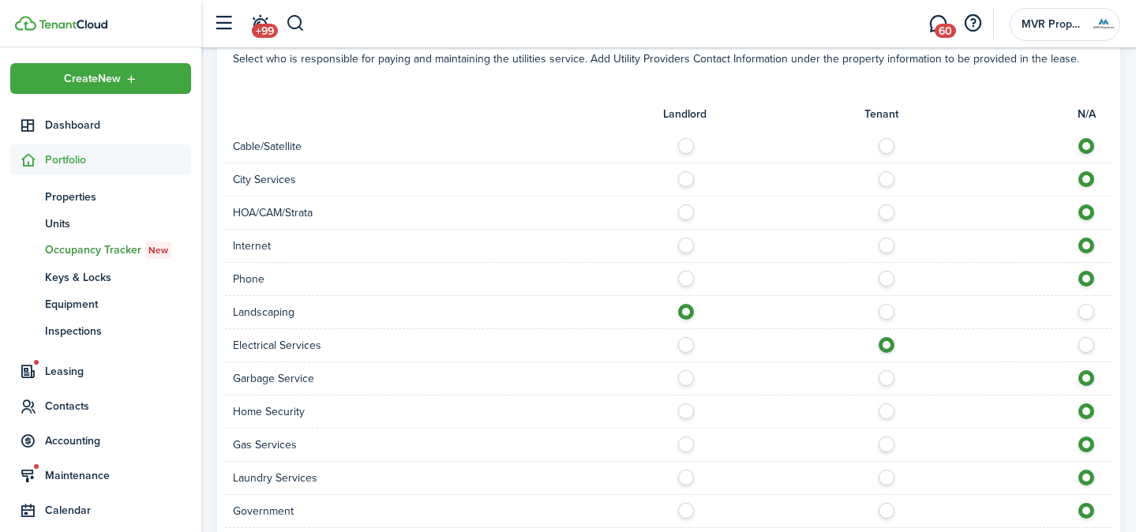
click at [883, 153] on div at bounding box center [890, 146] width 444 height 17
click at [885, 143] on label at bounding box center [891, 142] width 28 height 8
radio input "true"
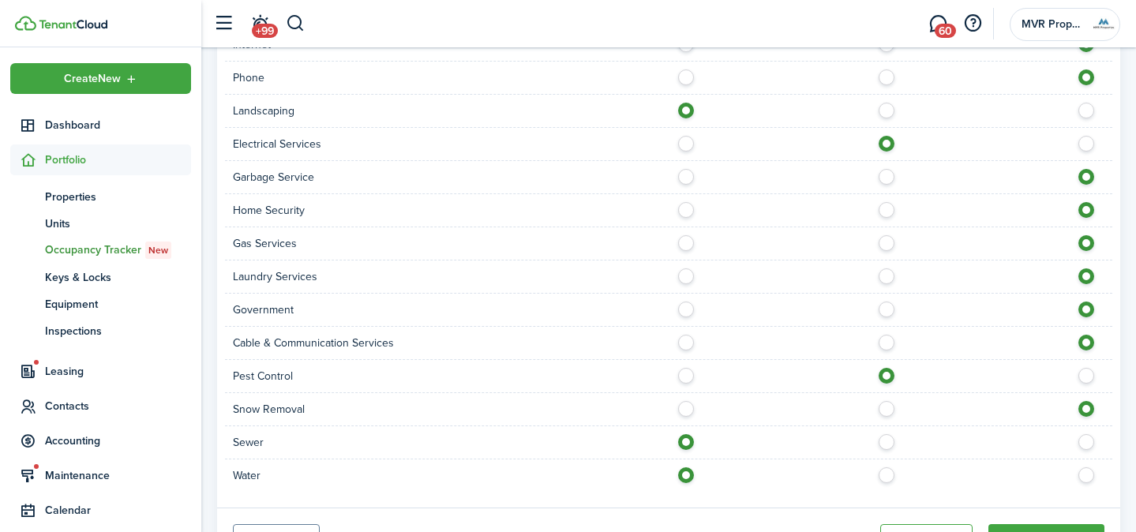
scroll to position [1119, 0]
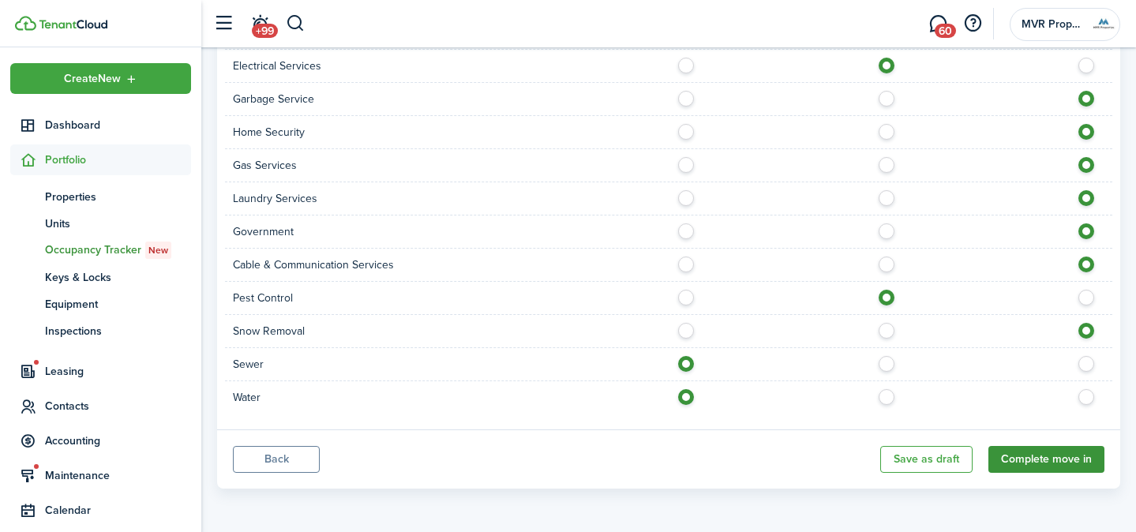
click at [1045, 455] on button "Complete move in" at bounding box center [1046, 459] width 116 height 27
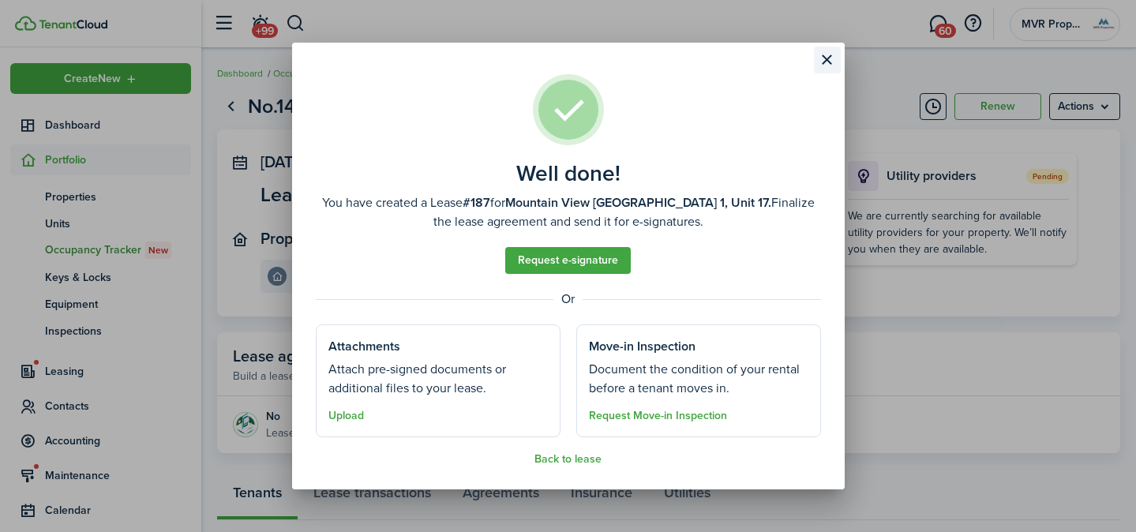
click at [828, 61] on button "Close modal" at bounding box center [827, 60] width 27 height 27
